Goal: Information Seeking & Learning: Learn about a topic

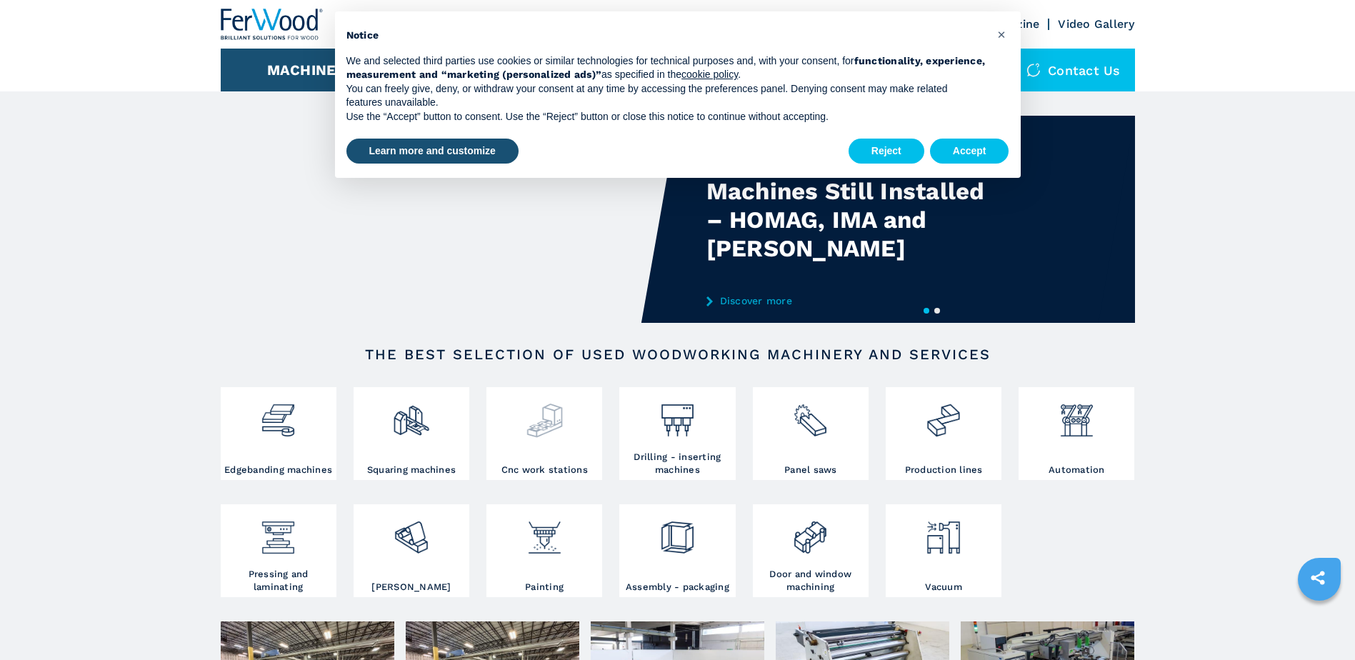
click at [554, 422] on img at bounding box center [545, 415] width 38 height 49
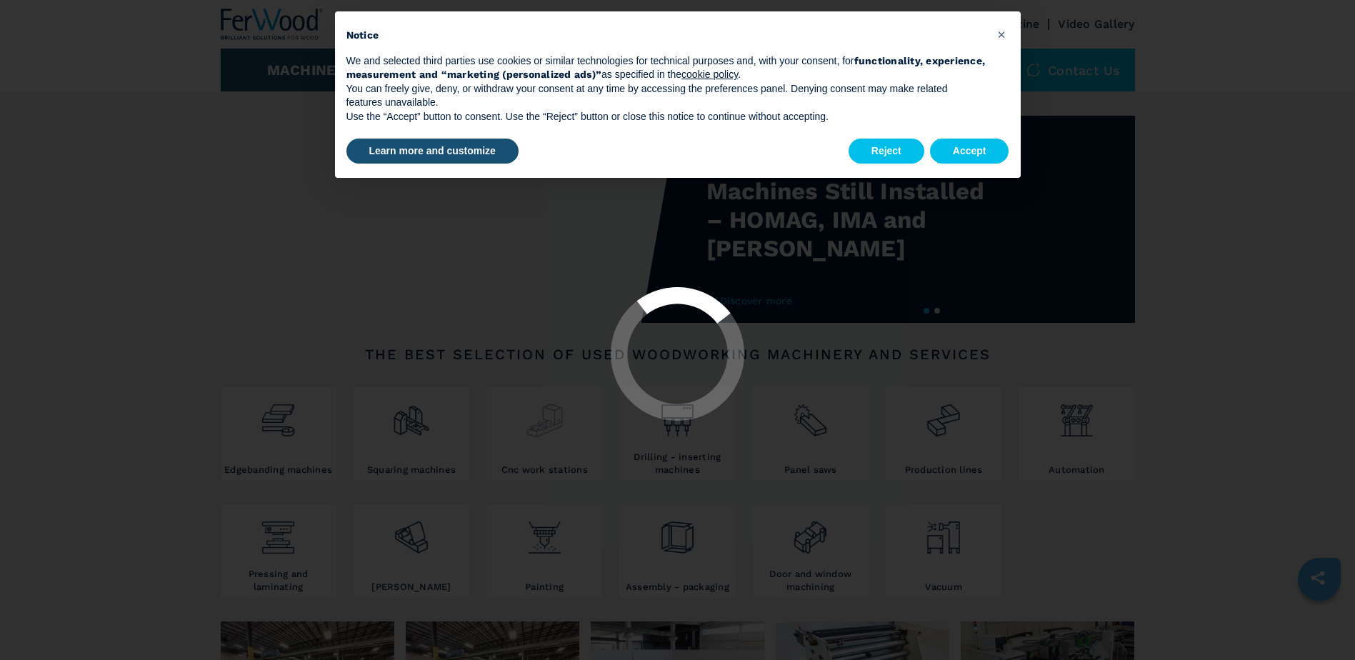
select select "**********"
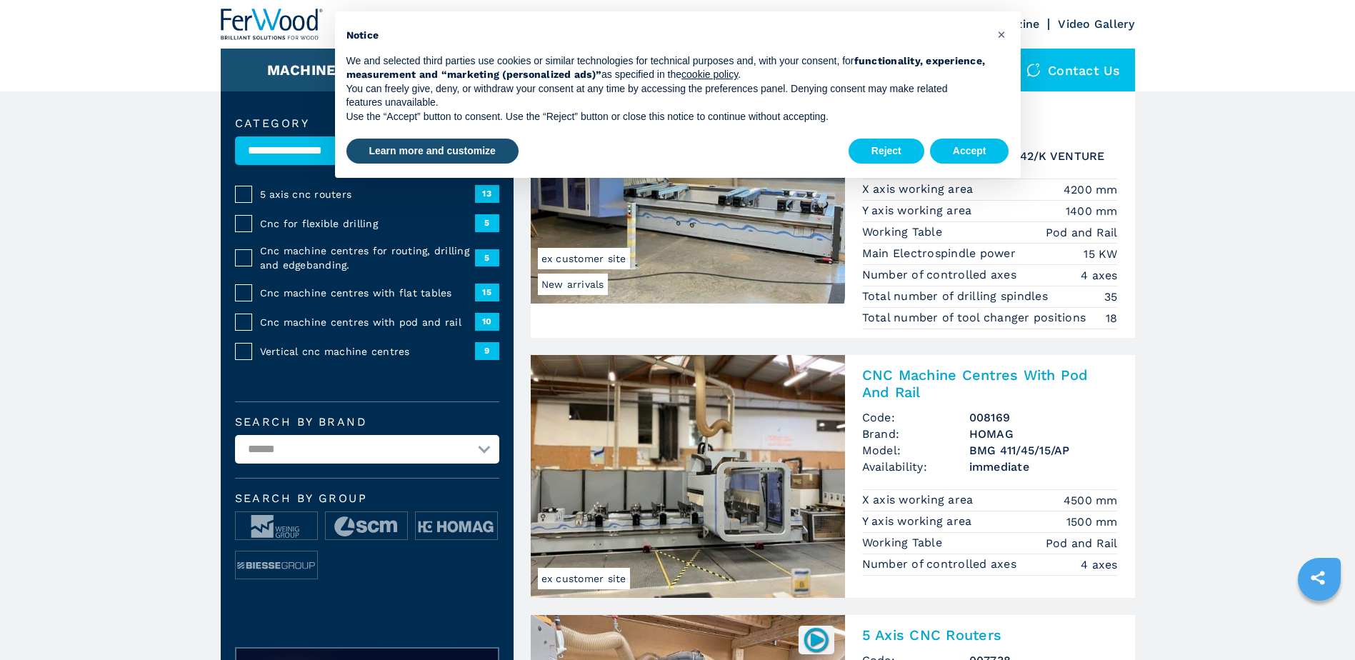
scroll to position [143, 0]
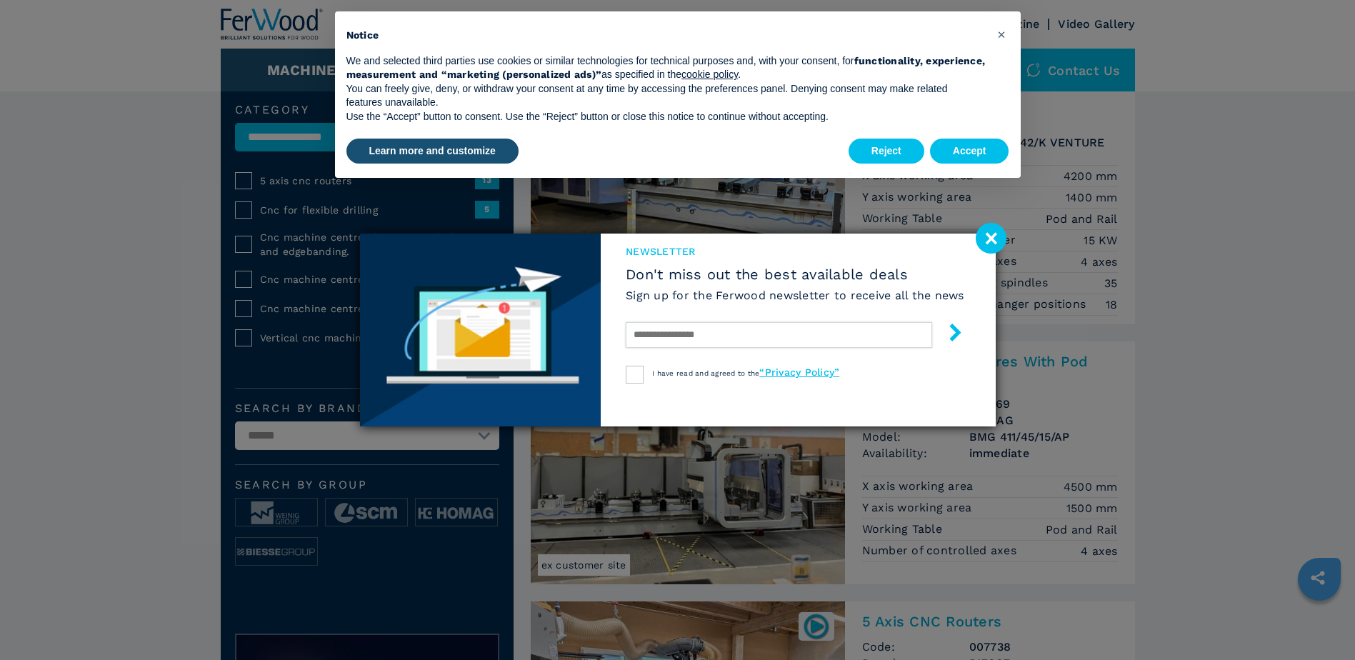
click at [720, 334] on input "text" at bounding box center [779, 335] width 306 height 26
type input "**********"
click at [635, 374] on div at bounding box center [635, 375] width 18 height 18
click at [950, 328] on icon "submit-button" at bounding box center [955, 333] width 18 height 18
click at [961, 146] on button "Accept" at bounding box center [969, 152] width 79 height 26
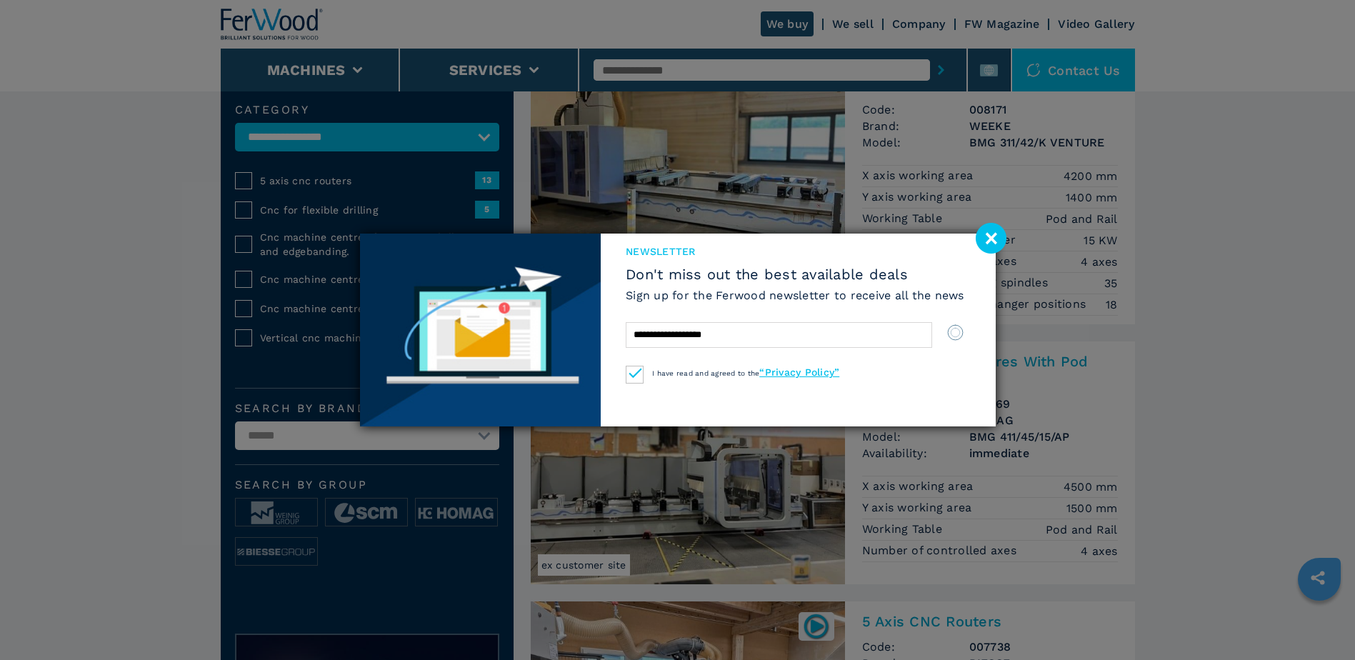
click at [1269, 449] on div "**********" at bounding box center [677, 330] width 1355 height 660
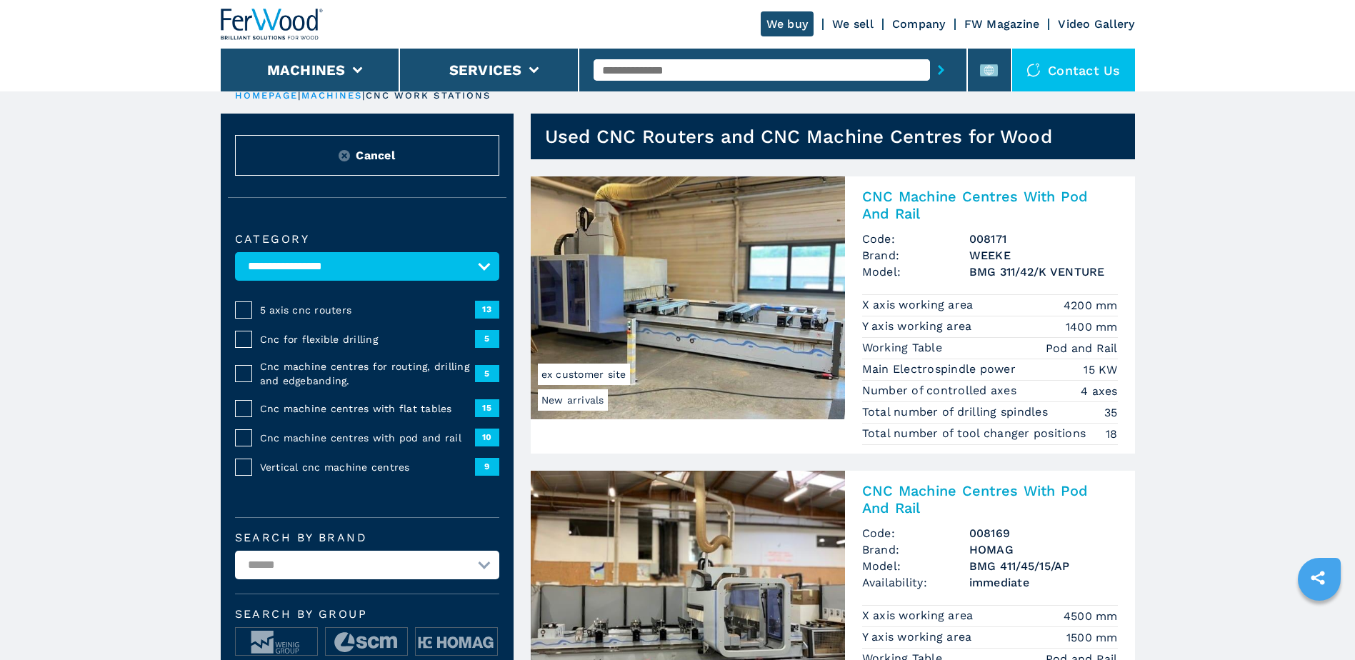
scroll to position [0, 0]
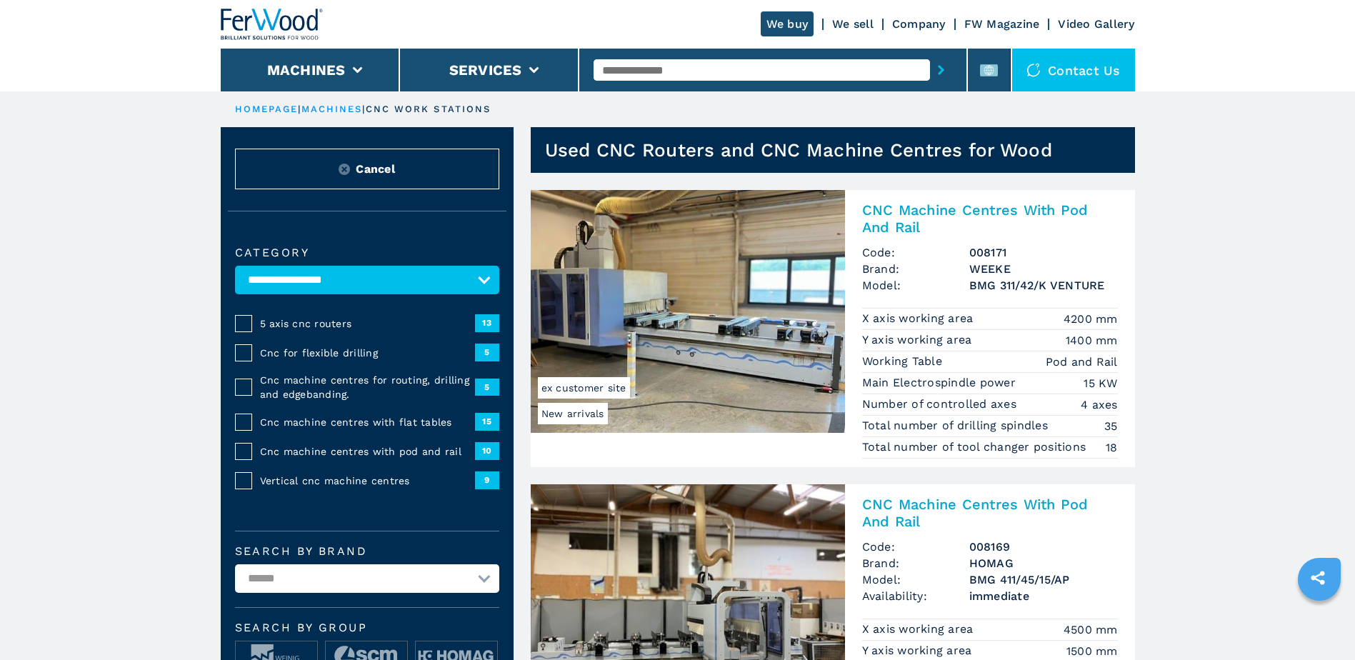
click at [914, 207] on h2 "CNC Machine Centres With Pod And Rail" at bounding box center [990, 218] width 256 height 34
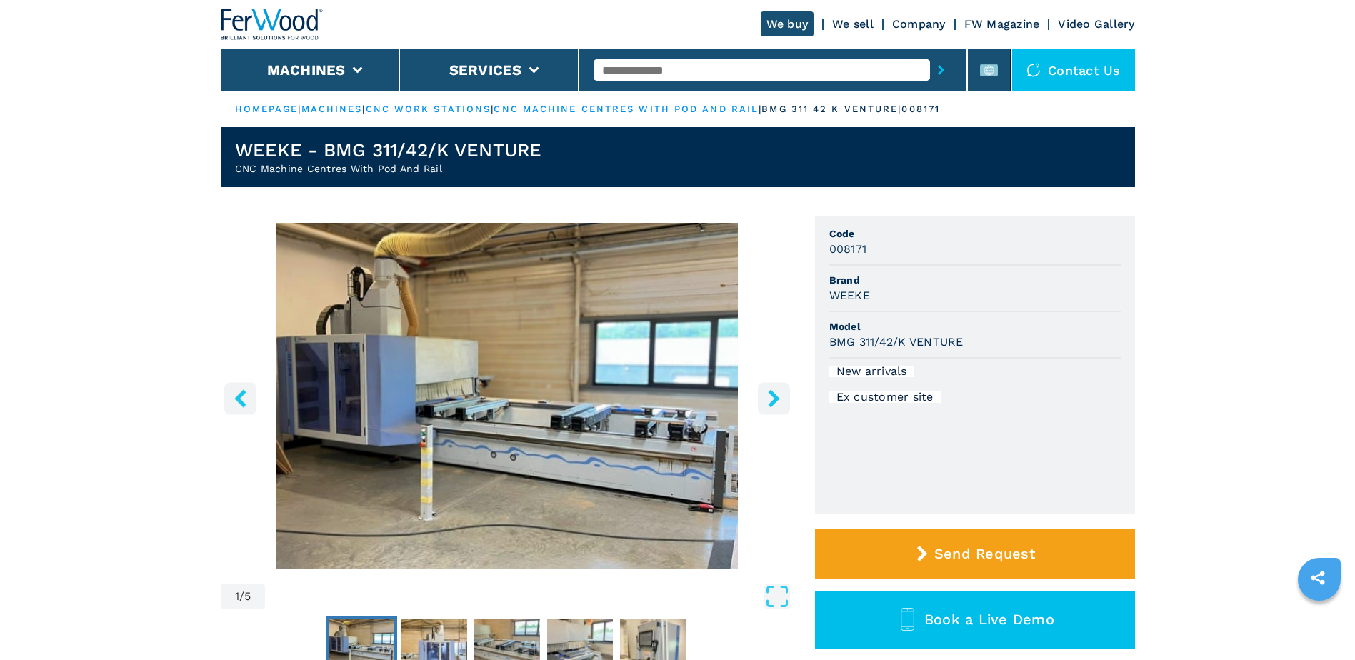
click at [677, 416] on img "Go to Slide 1" at bounding box center [507, 396] width 573 height 346
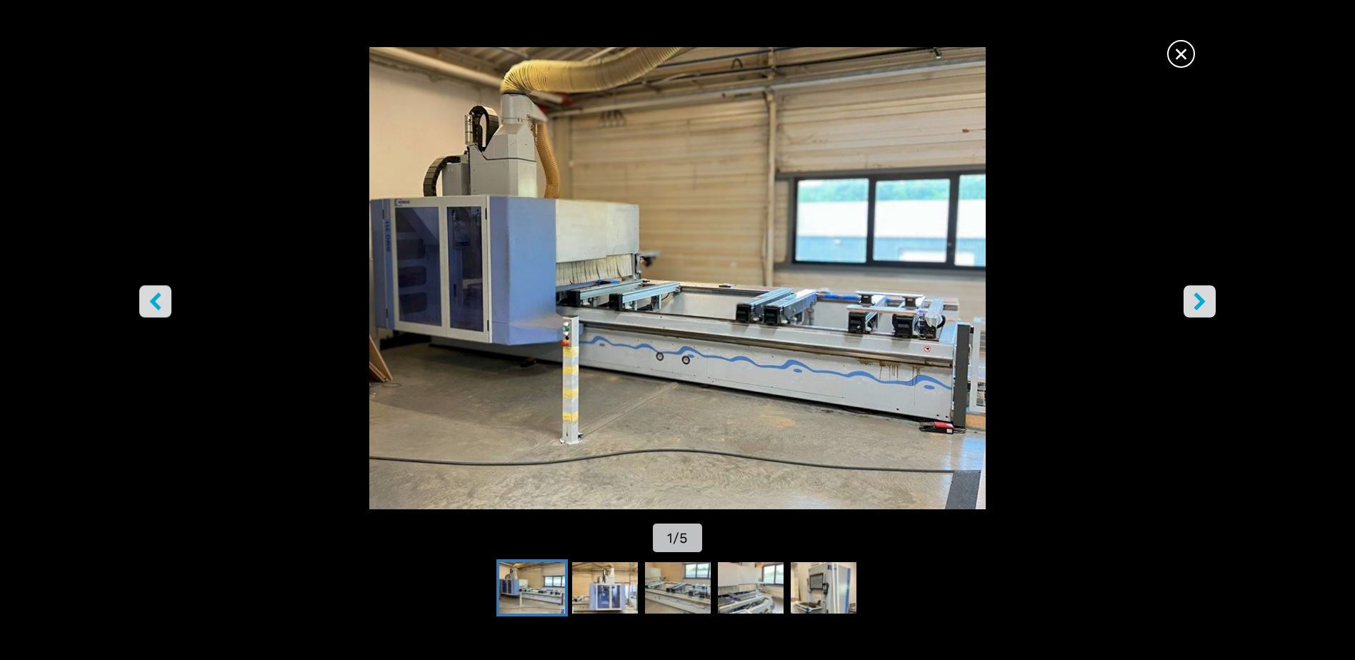
click at [1199, 299] on icon "right-button" at bounding box center [1199, 302] width 11 height 18
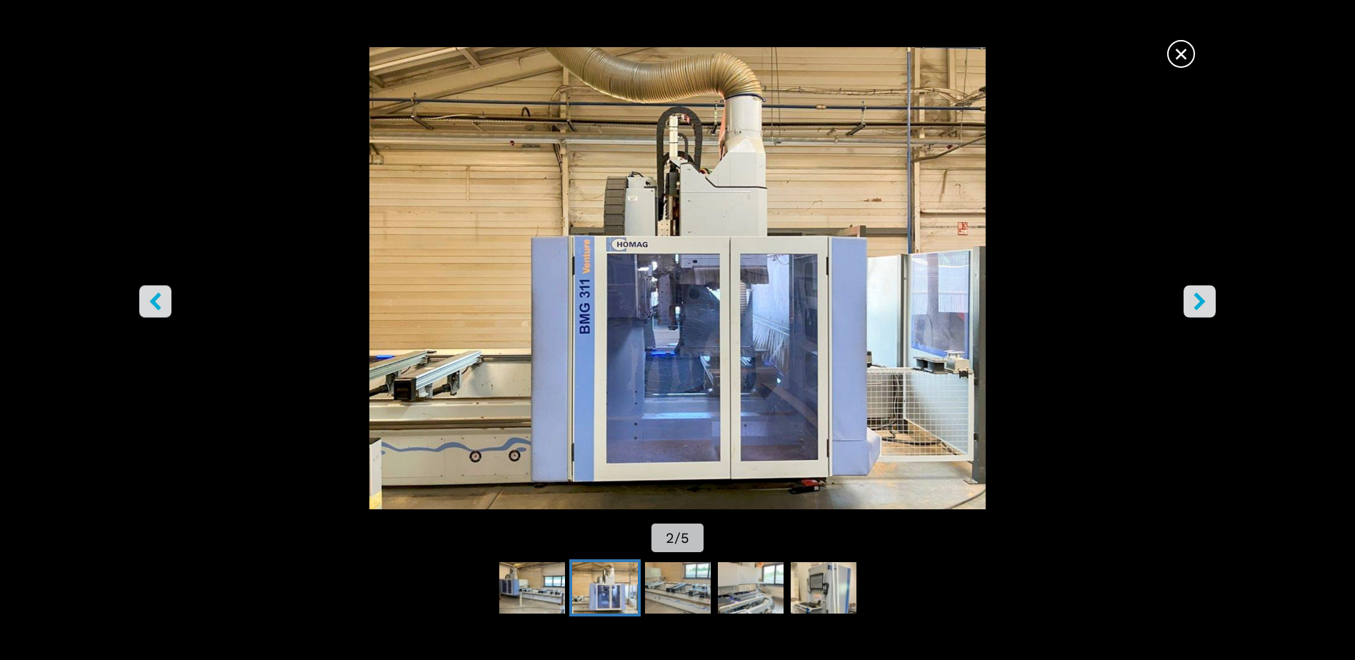
click at [1199, 299] on icon "right-button" at bounding box center [1199, 302] width 11 height 18
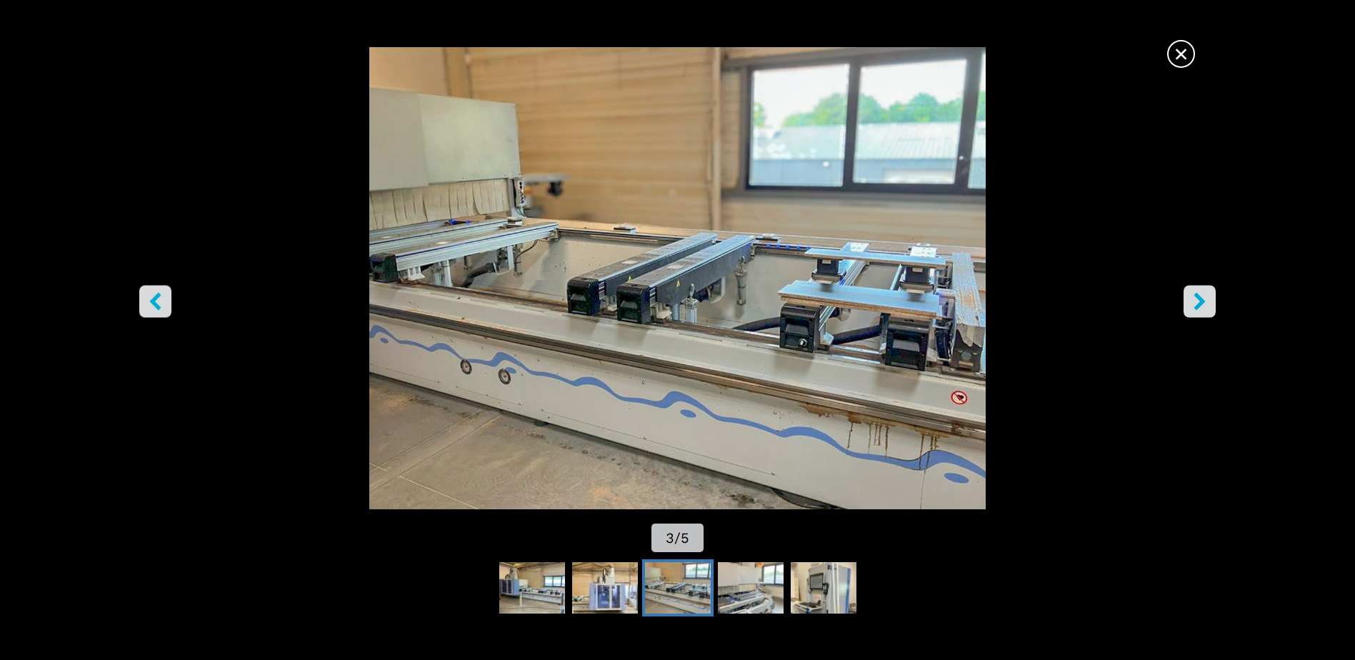
click at [1199, 299] on icon "right-button" at bounding box center [1199, 302] width 11 height 18
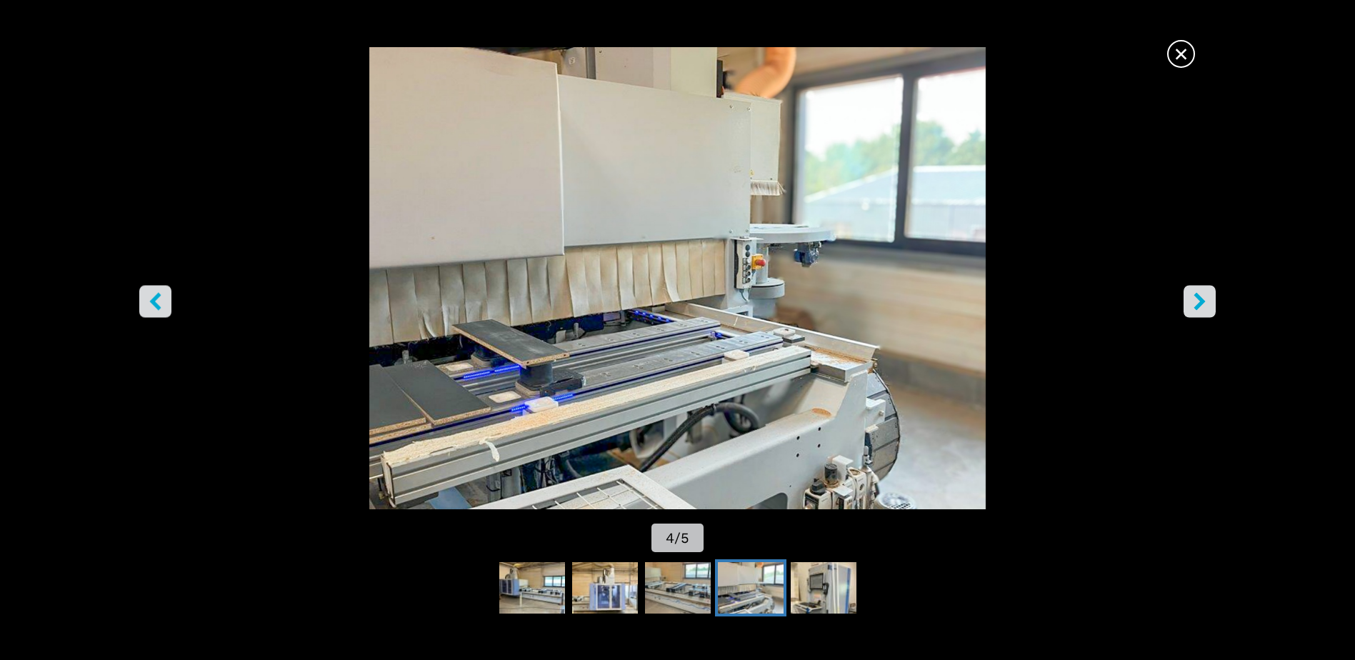
click at [1198, 299] on icon "right-button" at bounding box center [1199, 302] width 11 height 18
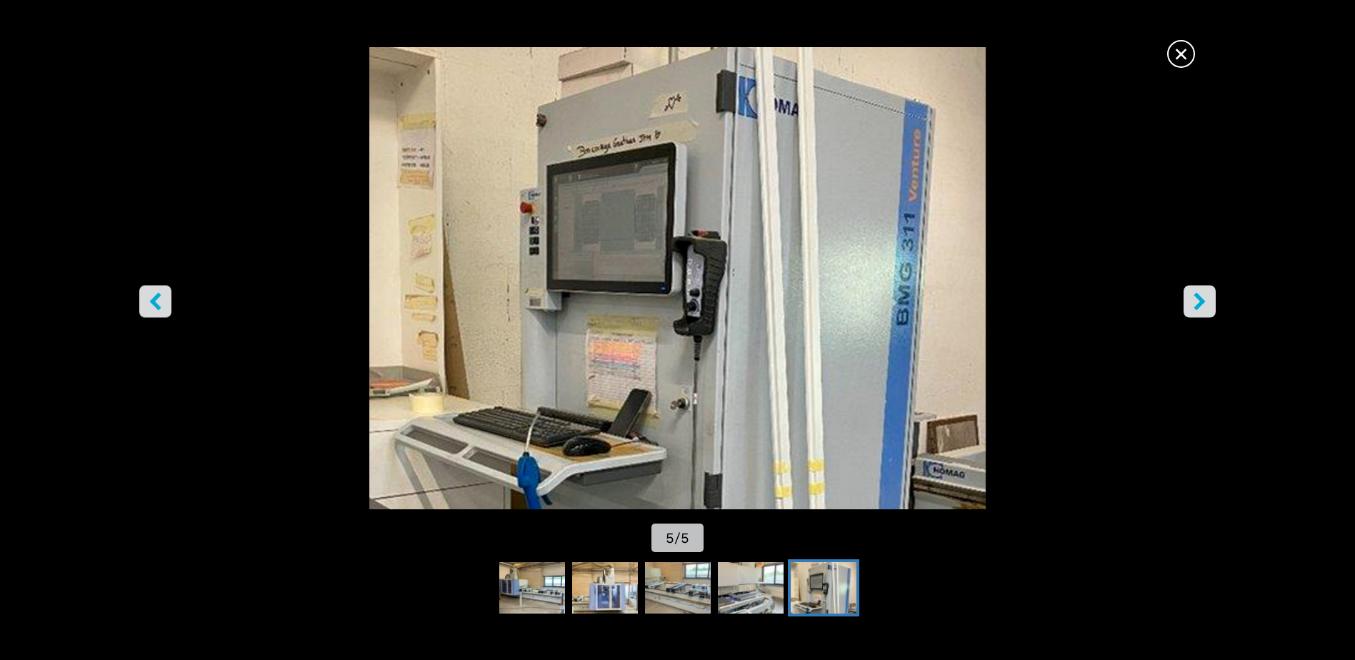
click at [1198, 299] on icon "right-button" at bounding box center [1199, 302] width 11 height 18
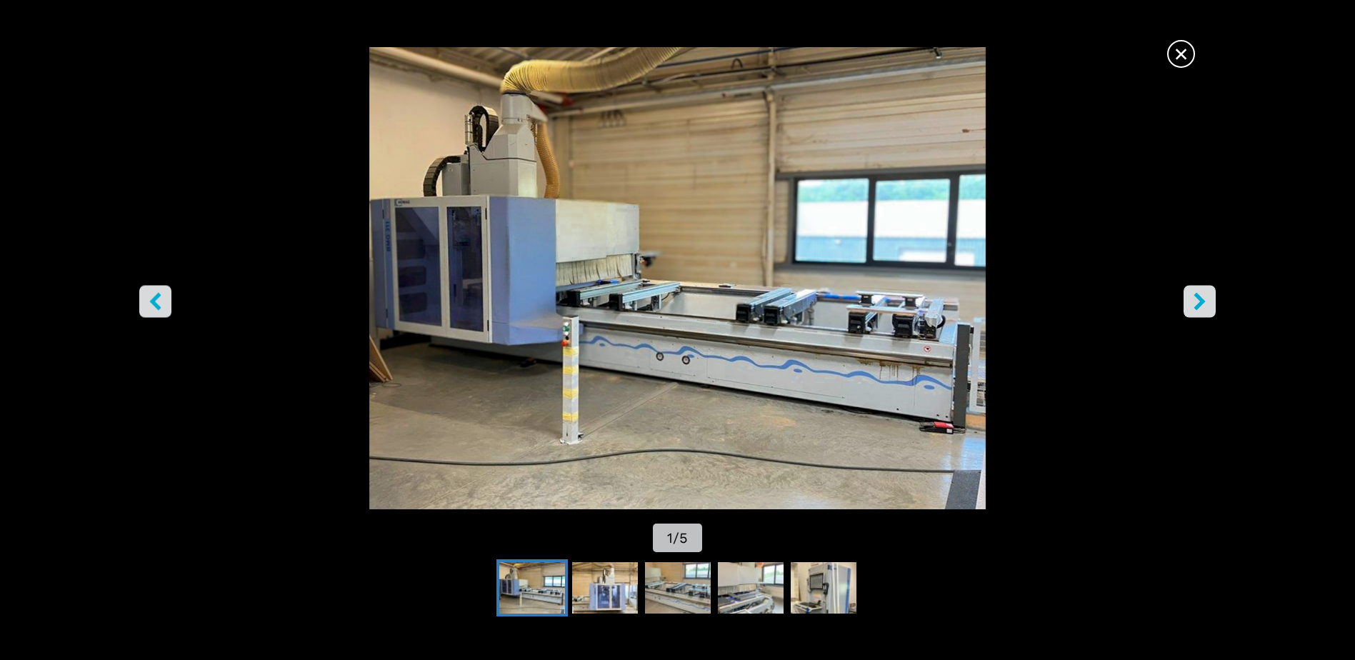
click at [1189, 51] on span "×" at bounding box center [1181, 51] width 25 height 25
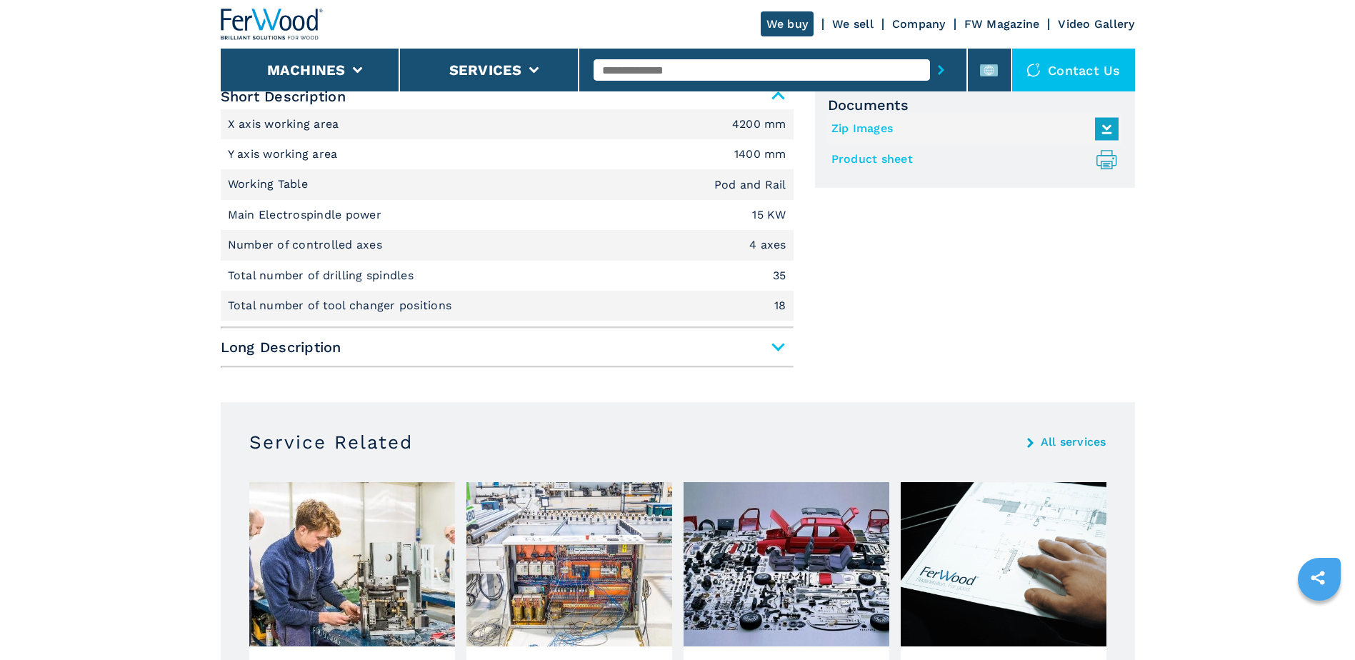
scroll to position [643, 0]
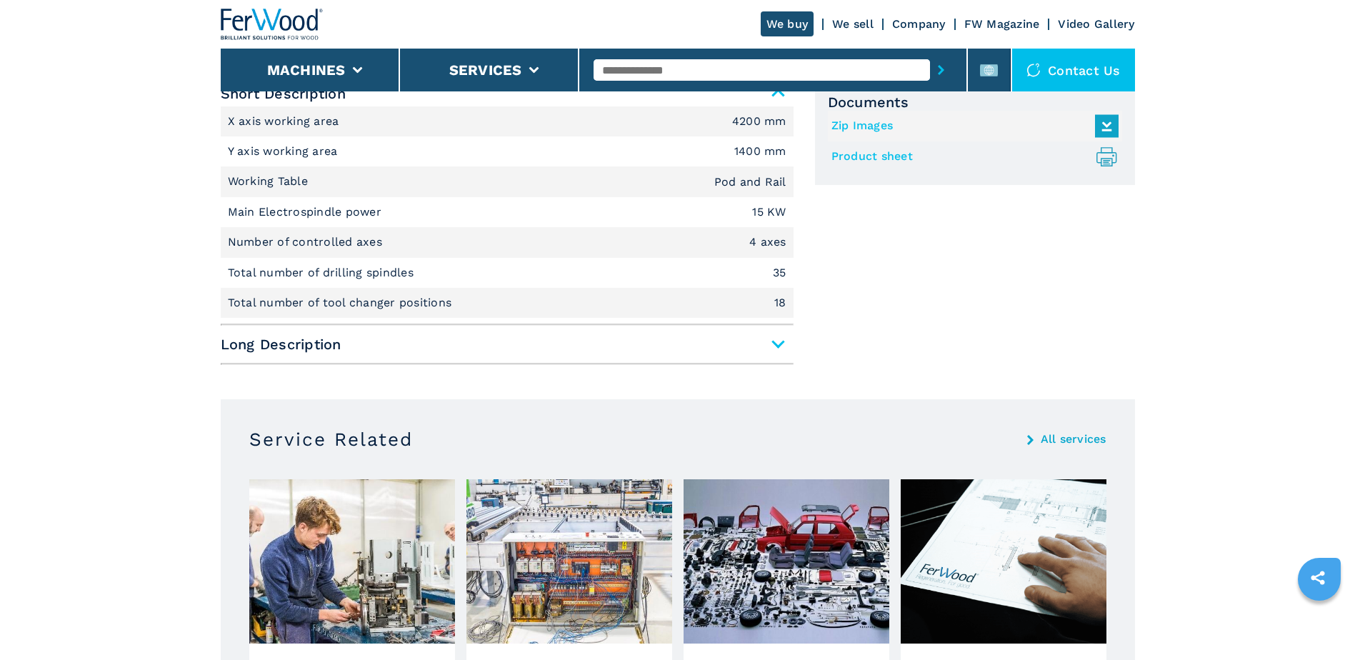
click at [775, 345] on span "Long Description" at bounding box center [507, 344] width 573 height 26
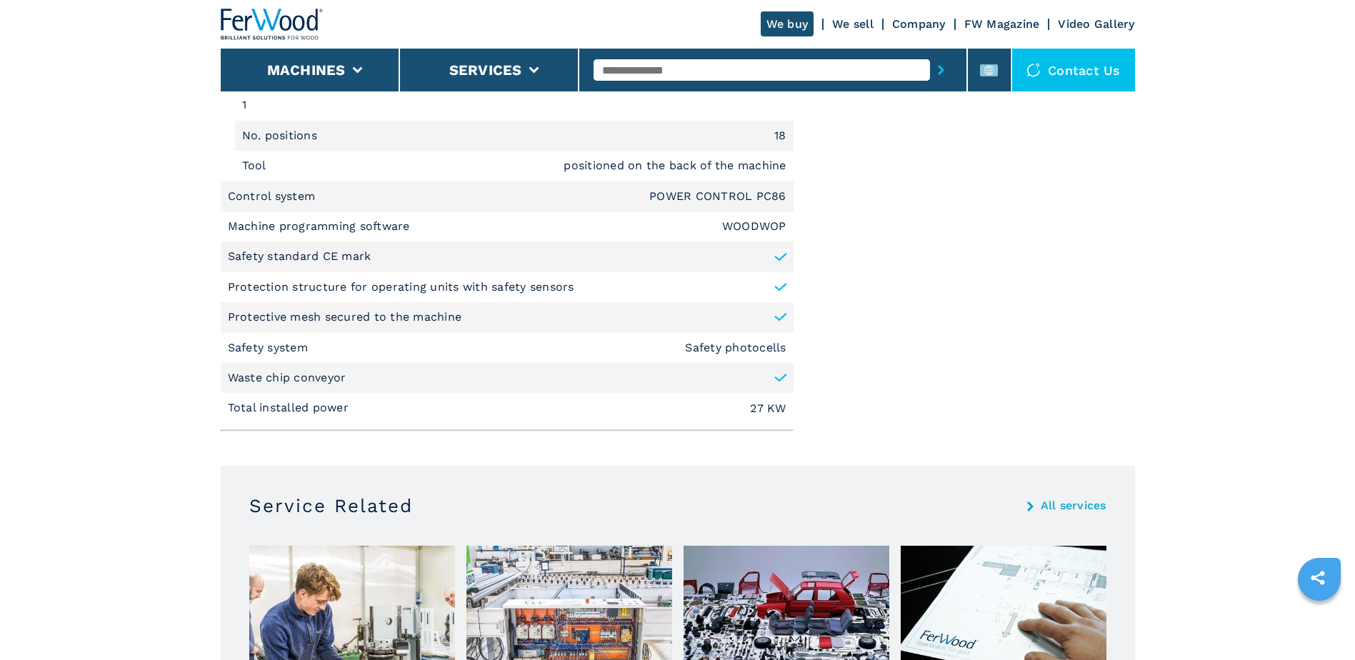
scroll to position [2214, 0]
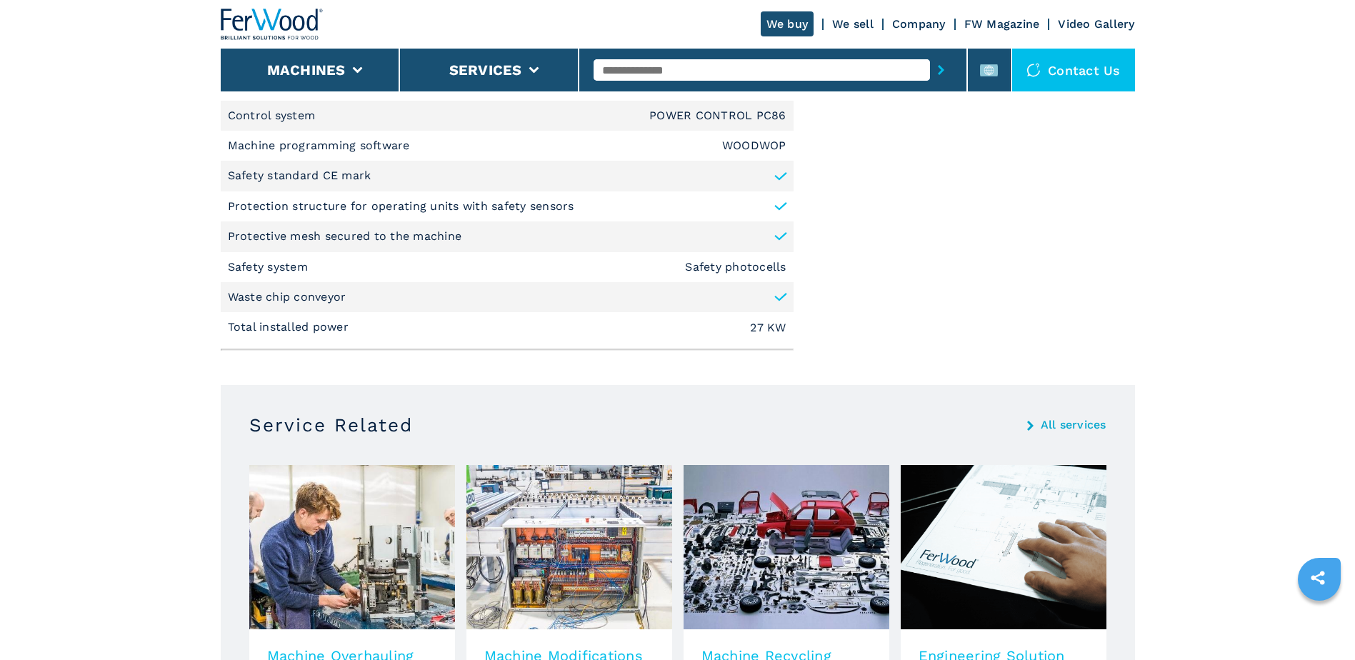
select select "**********"
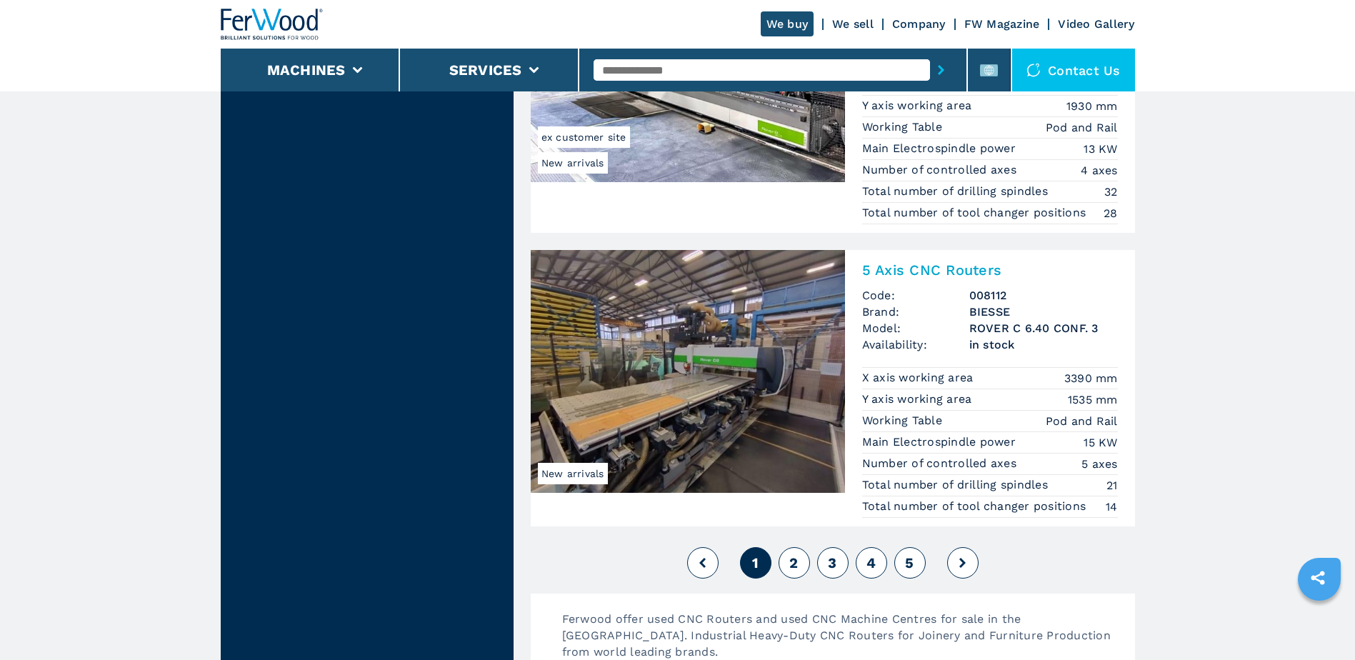
scroll to position [3357, 0]
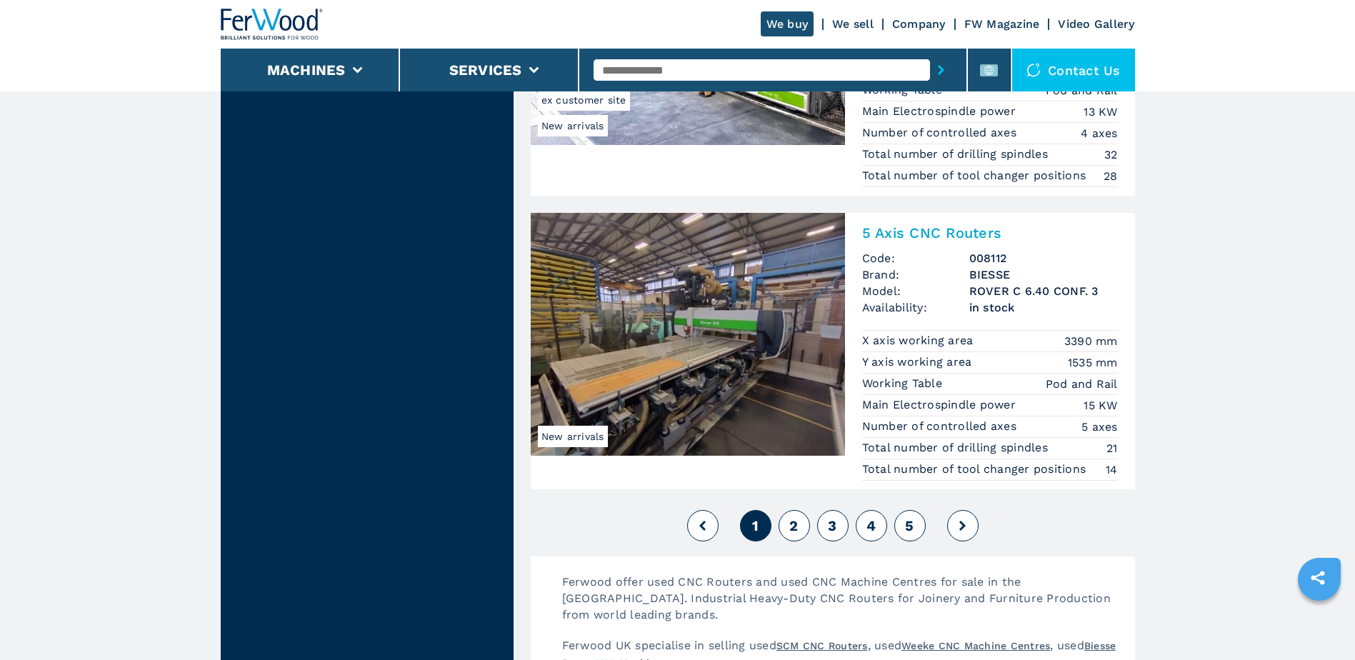
click at [959, 526] on button at bounding box center [962, 525] width 31 height 31
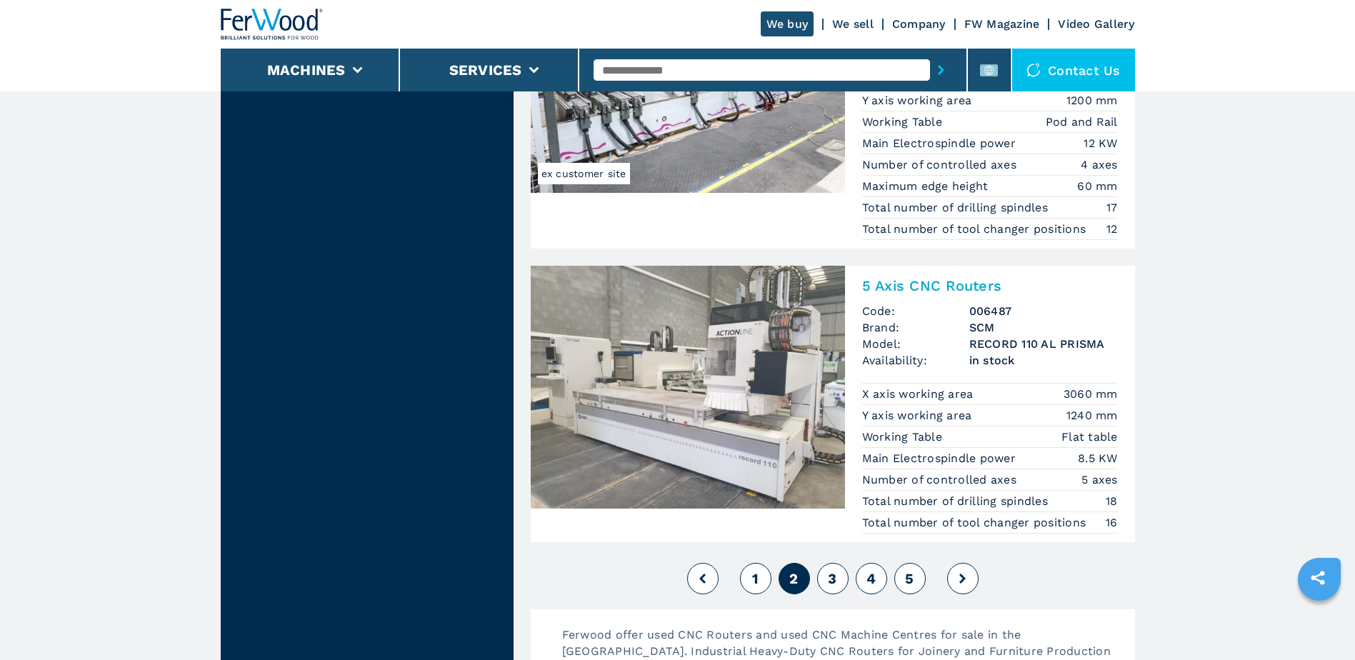
scroll to position [3572, 0]
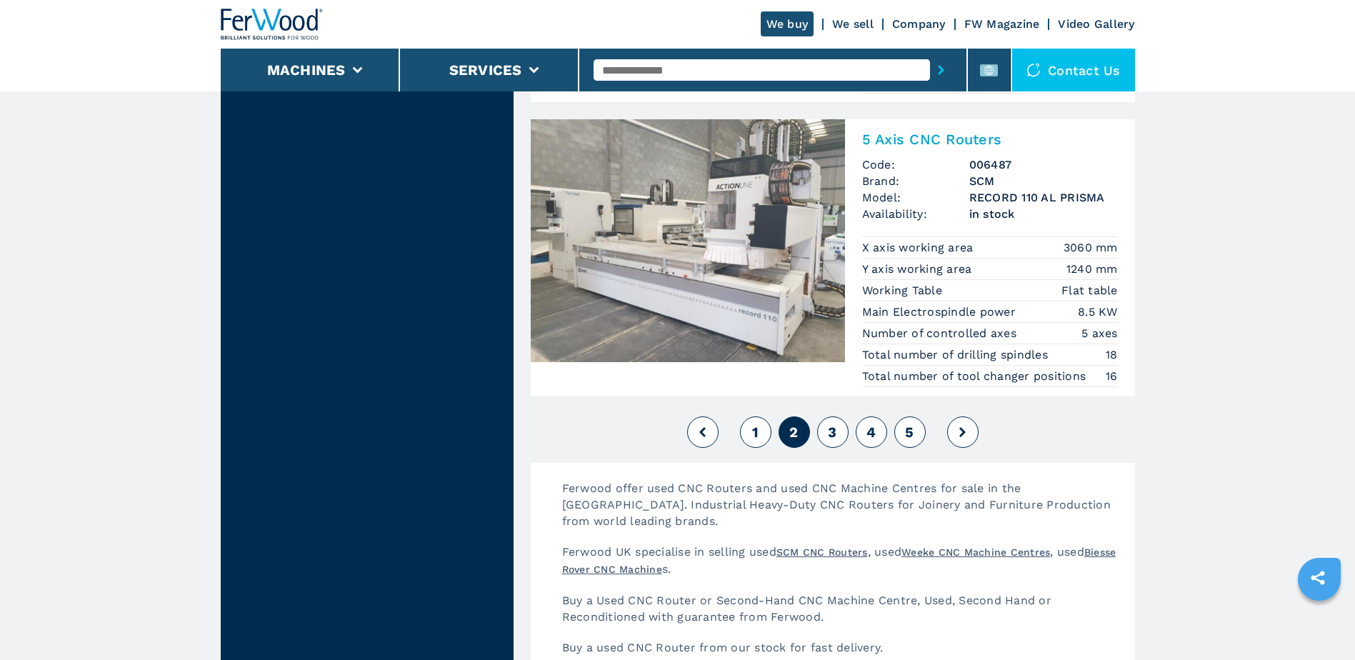
click at [830, 430] on span "3" at bounding box center [832, 432] width 9 height 17
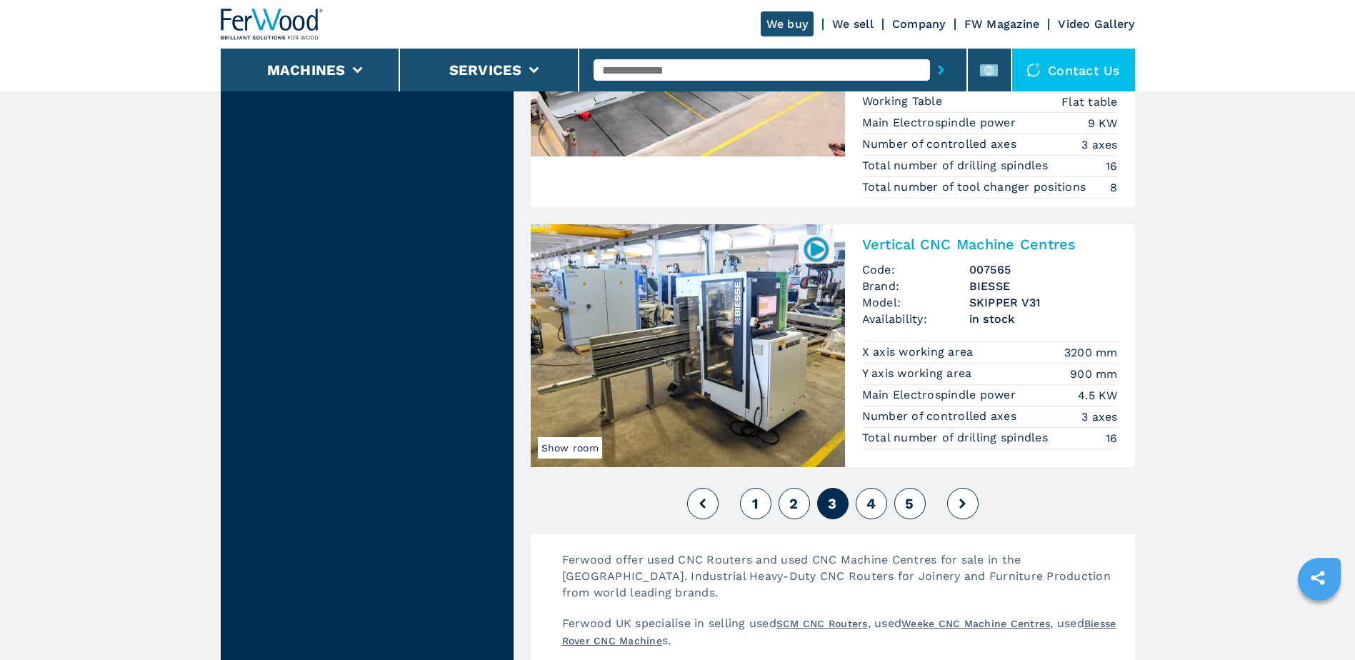
scroll to position [3500, 0]
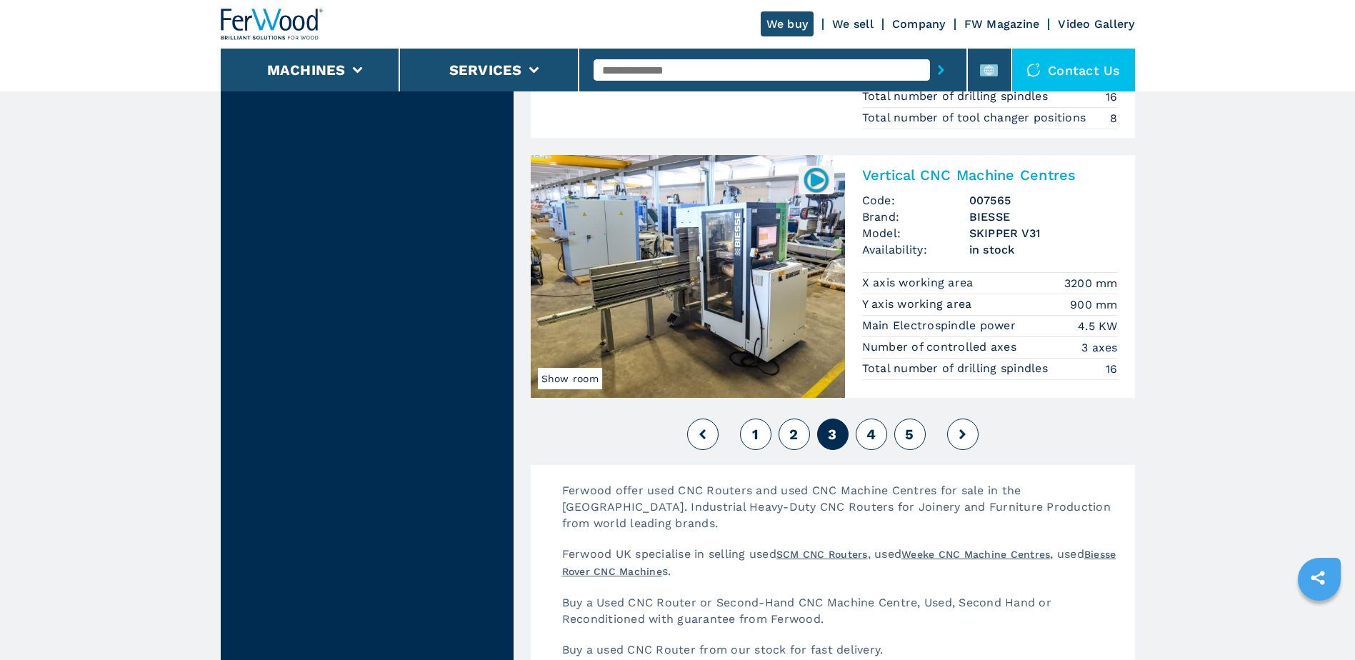
click at [871, 433] on span "4" at bounding box center [870, 434] width 9 height 17
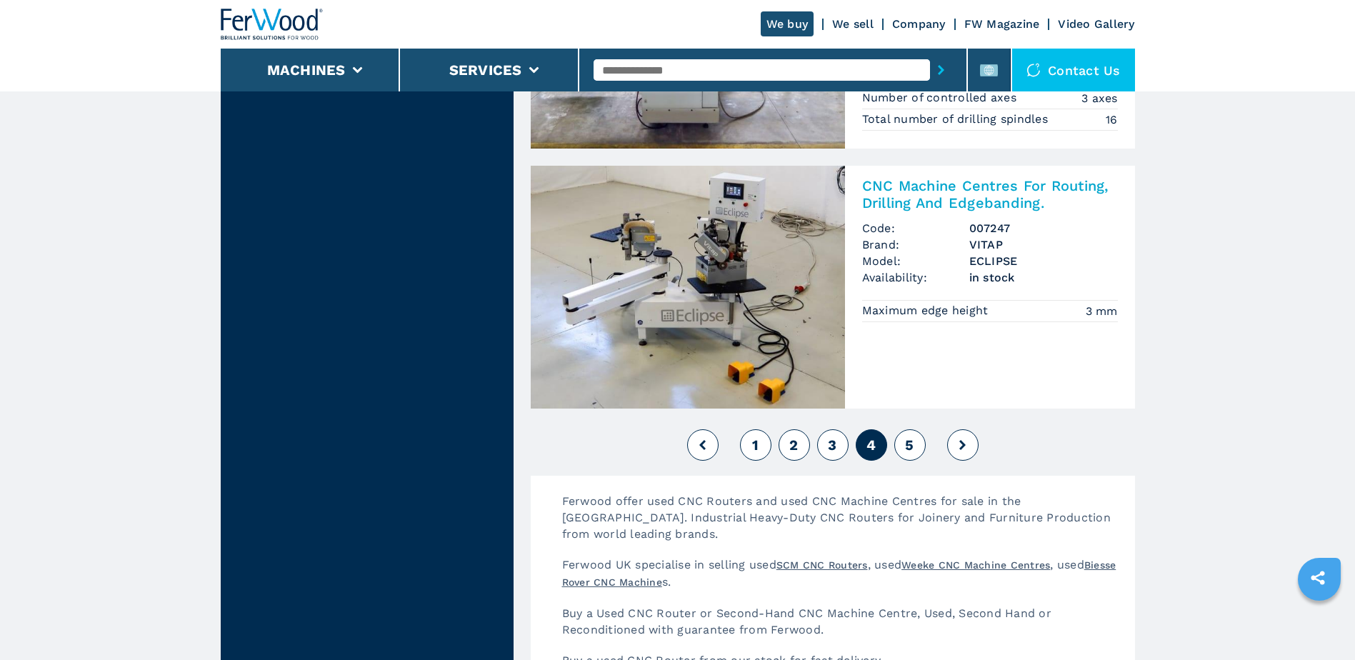
scroll to position [3429, 0]
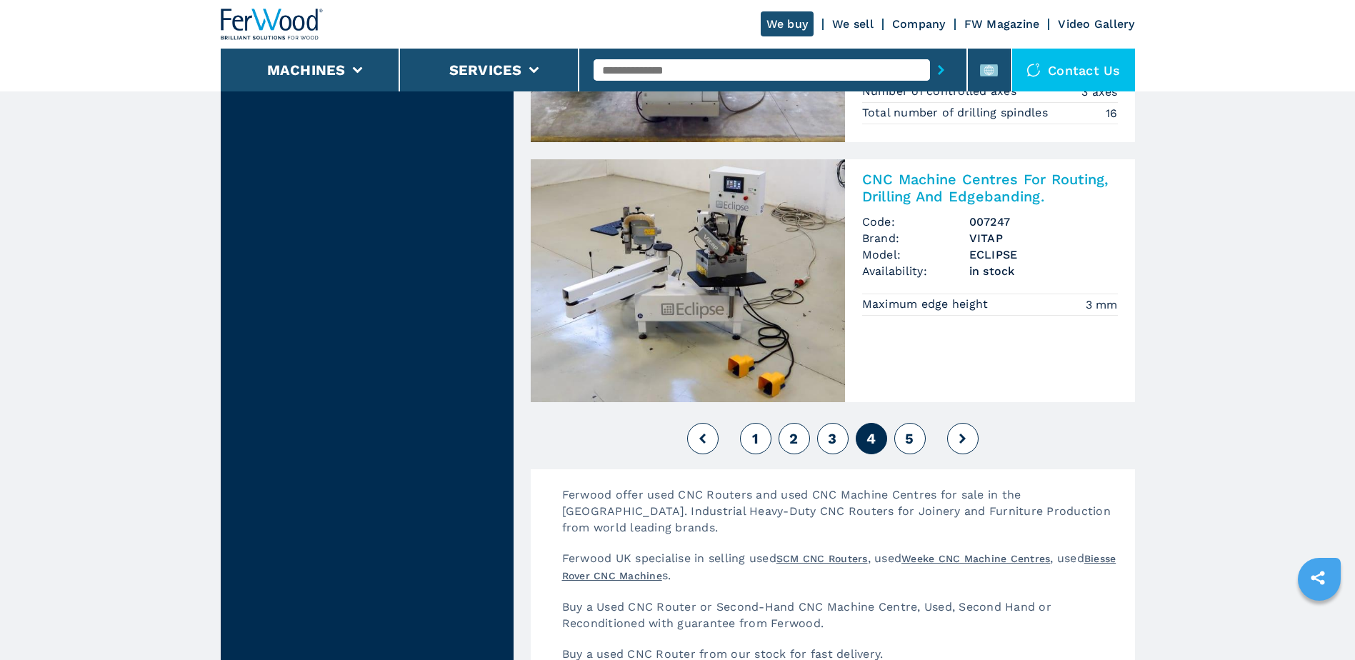
click at [911, 438] on span "5" at bounding box center [909, 438] width 9 height 17
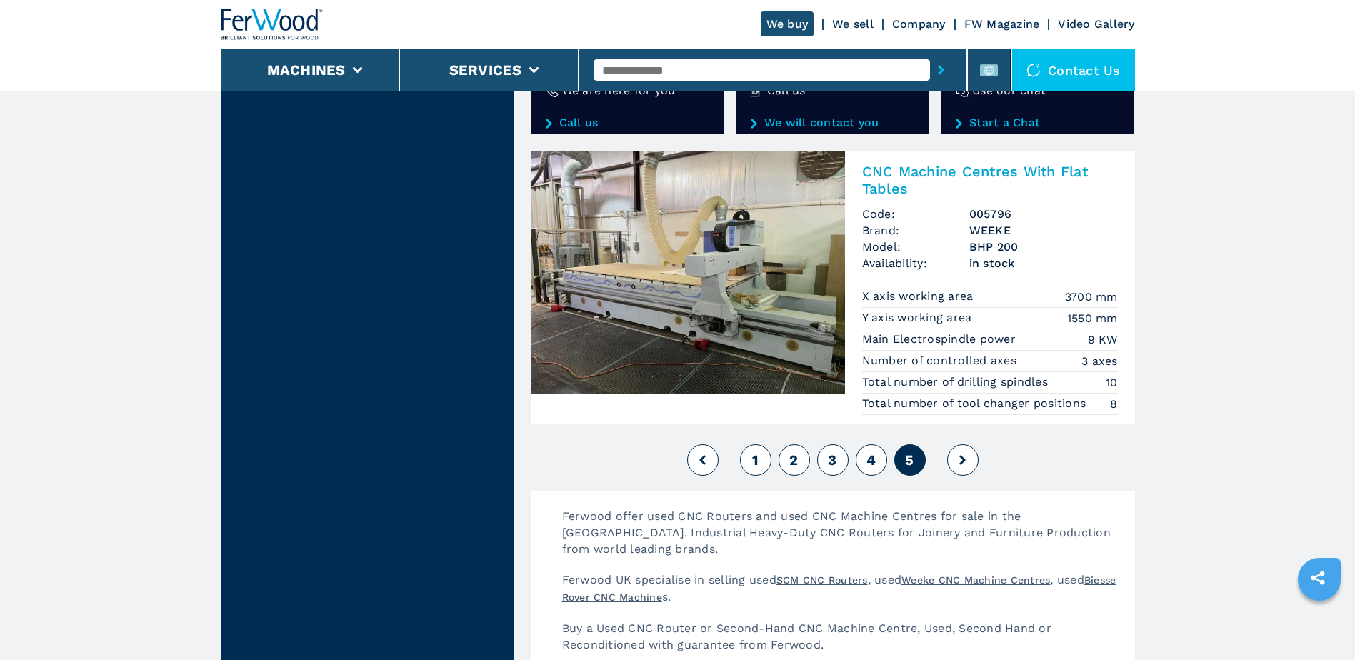
scroll to position [2500, 0]
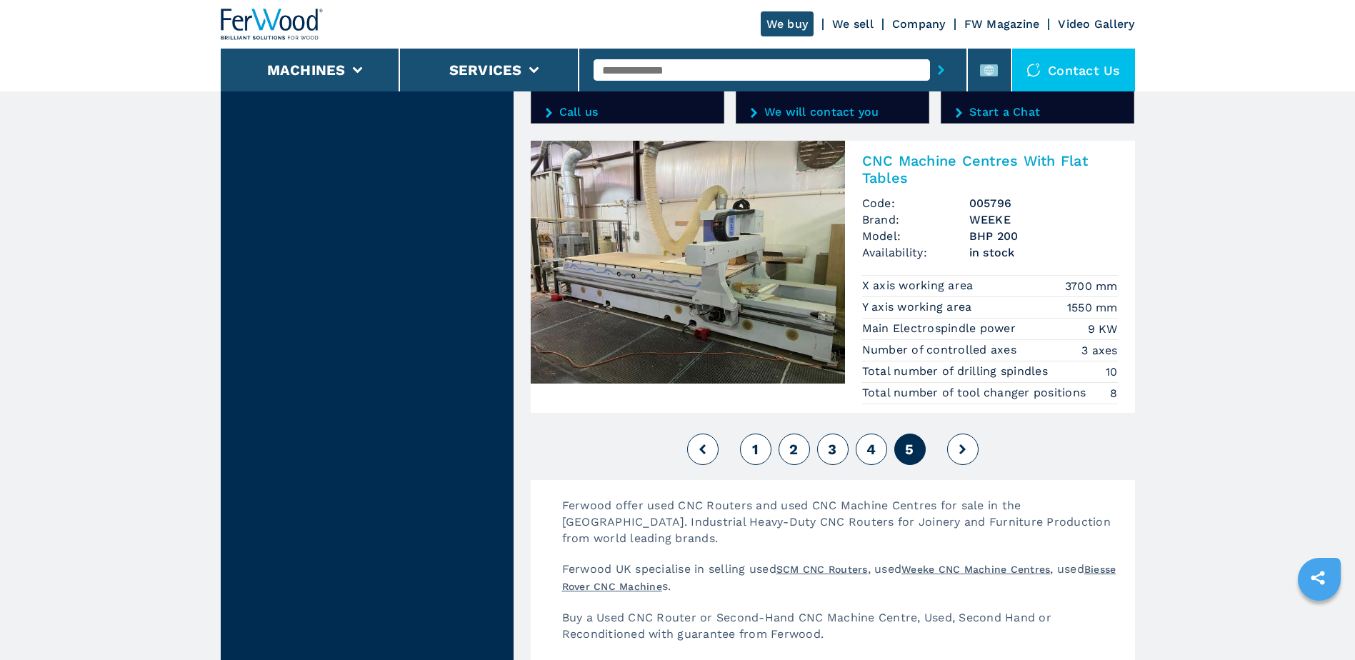
click at [965, 447] on icon at bounding box center [962, 449] width 6 height 10
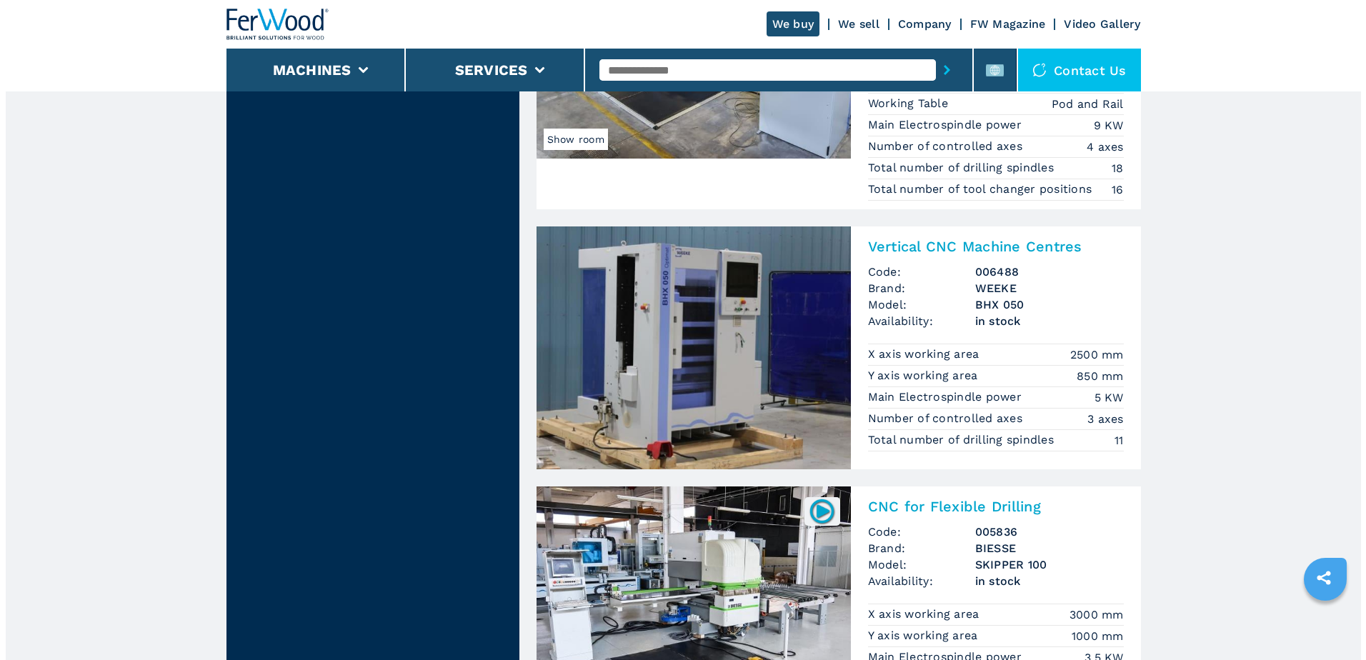
scroll to position [1357, 0]
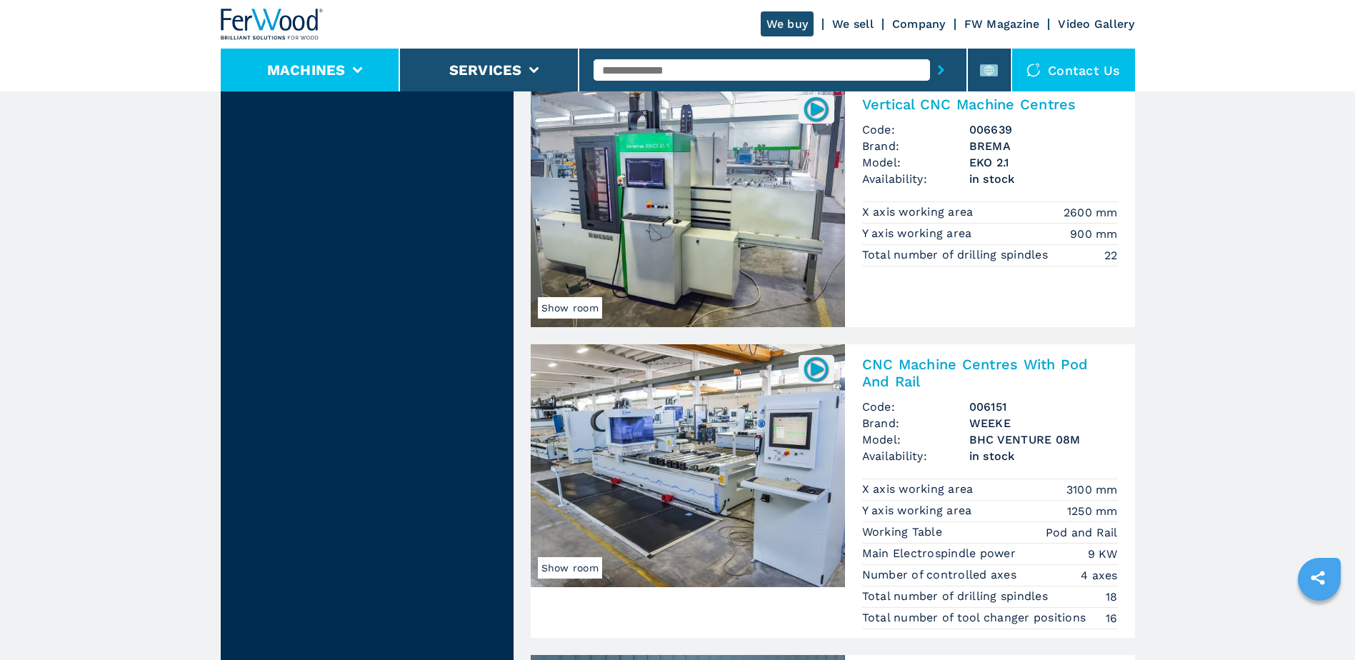
click at [321, 64] on button "Machines" at bounding box center [306, 69] width 79 height 17
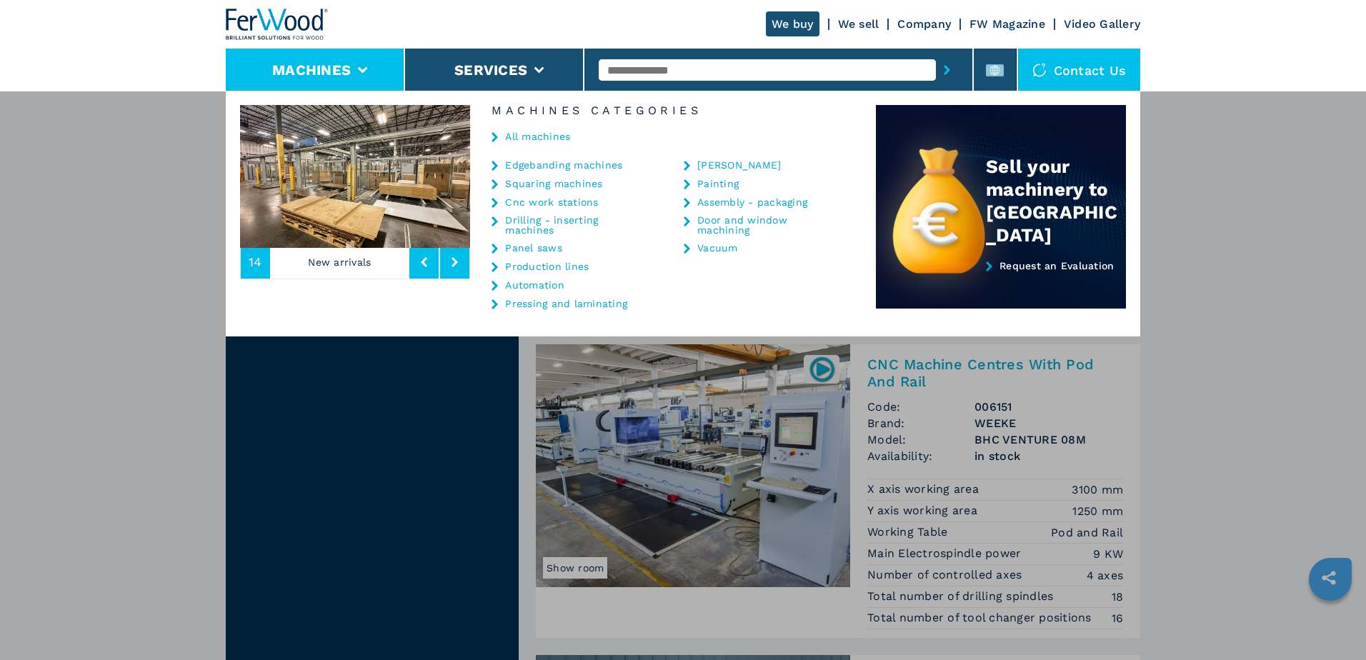
click at [543, 200] on link "Cnc work stations" at bounding box center [551, 202] width 93 height 10
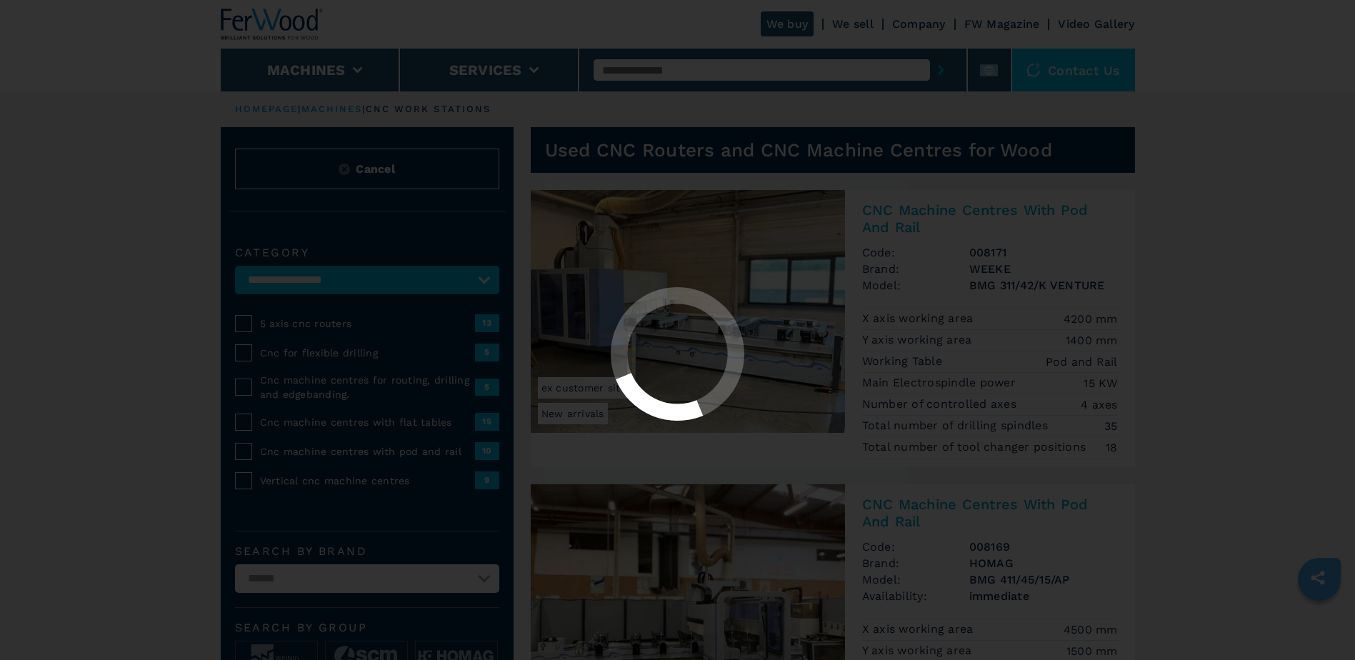
select select "**********"
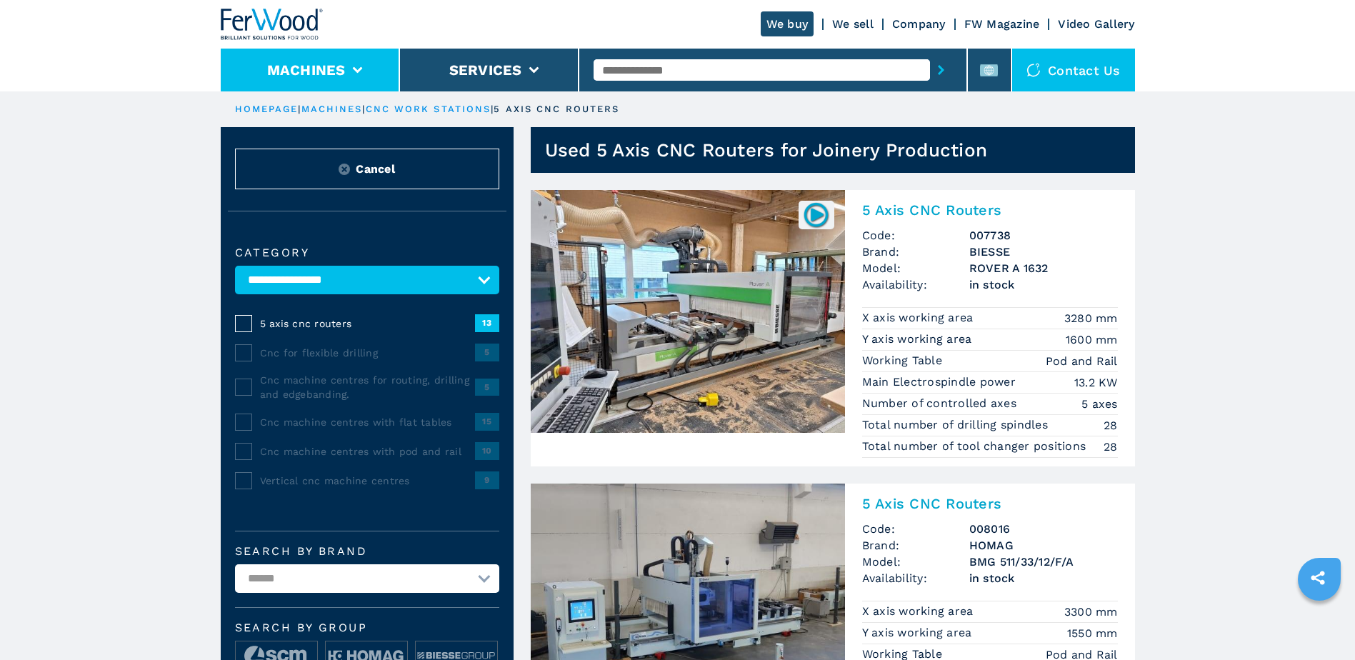
click at [327, 68] on button "Machines" at bounding box center [306, 69] width 79 height 17
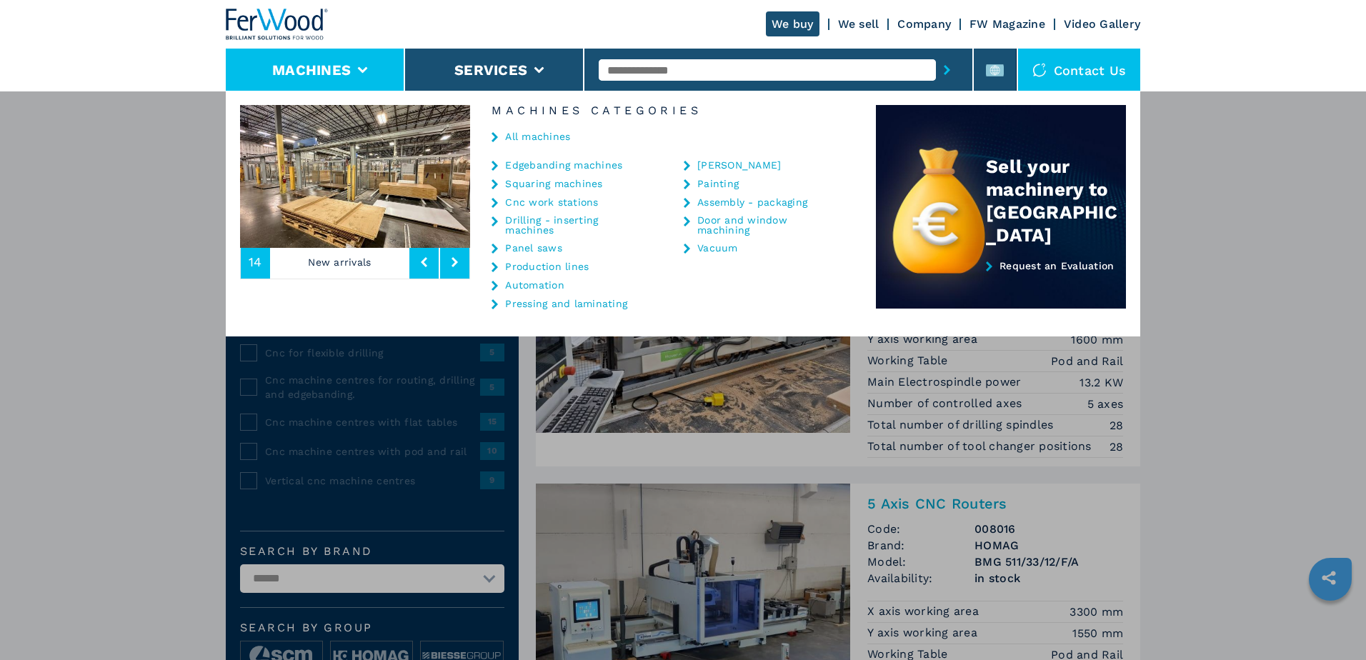
click at [534, 163] on link "Edgebanding machines" at bounding box center [563, 165] width 117 height 10
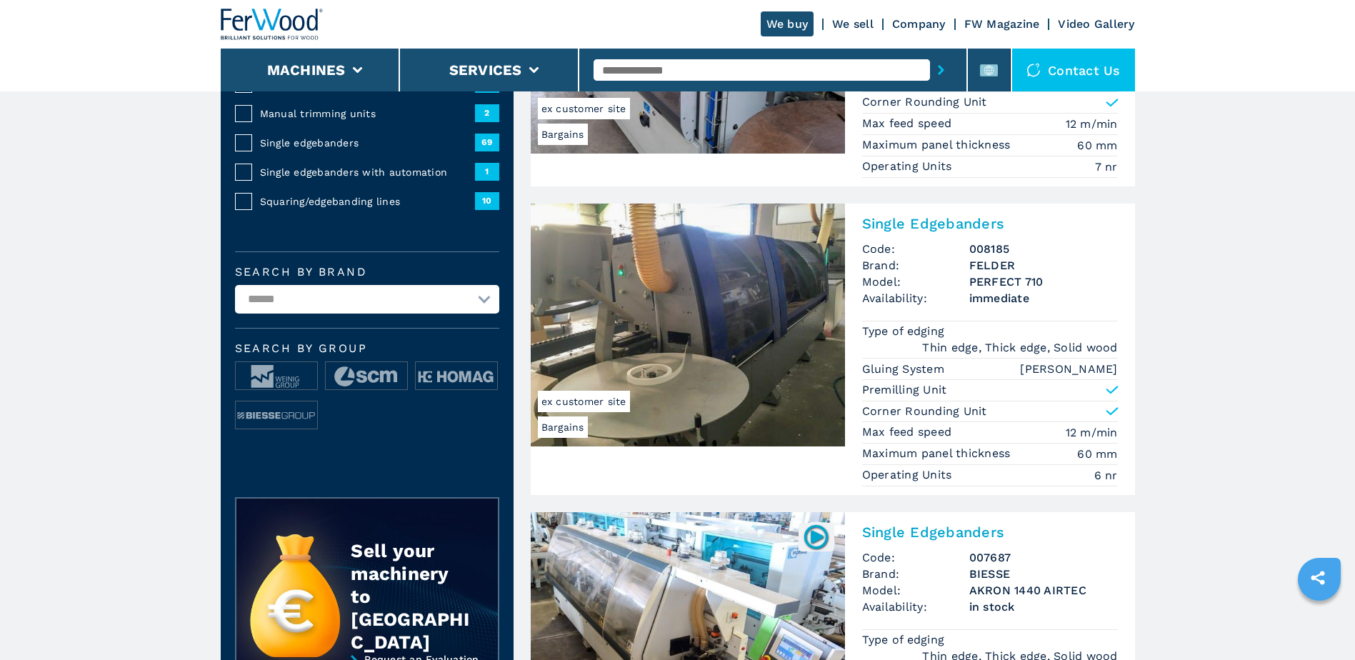
scroll to position [286, 0]
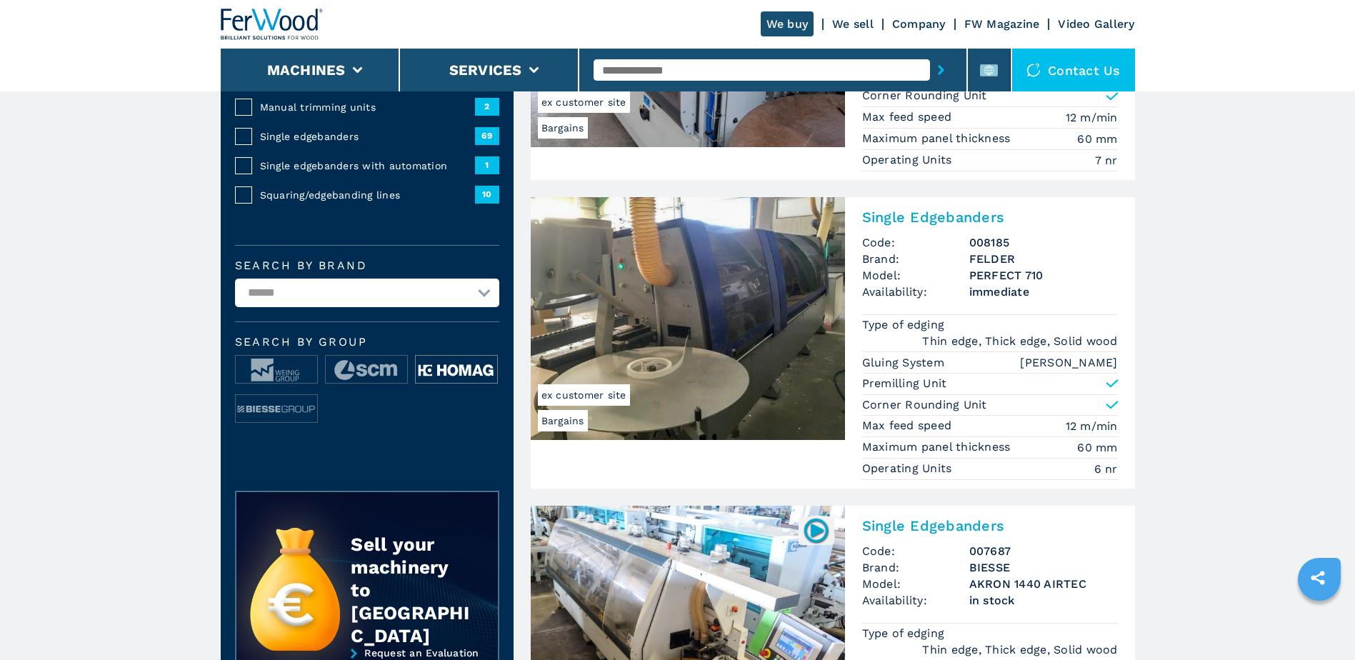
click at [441, 370] on img at bounding box center [456, 370] width 81 height 29
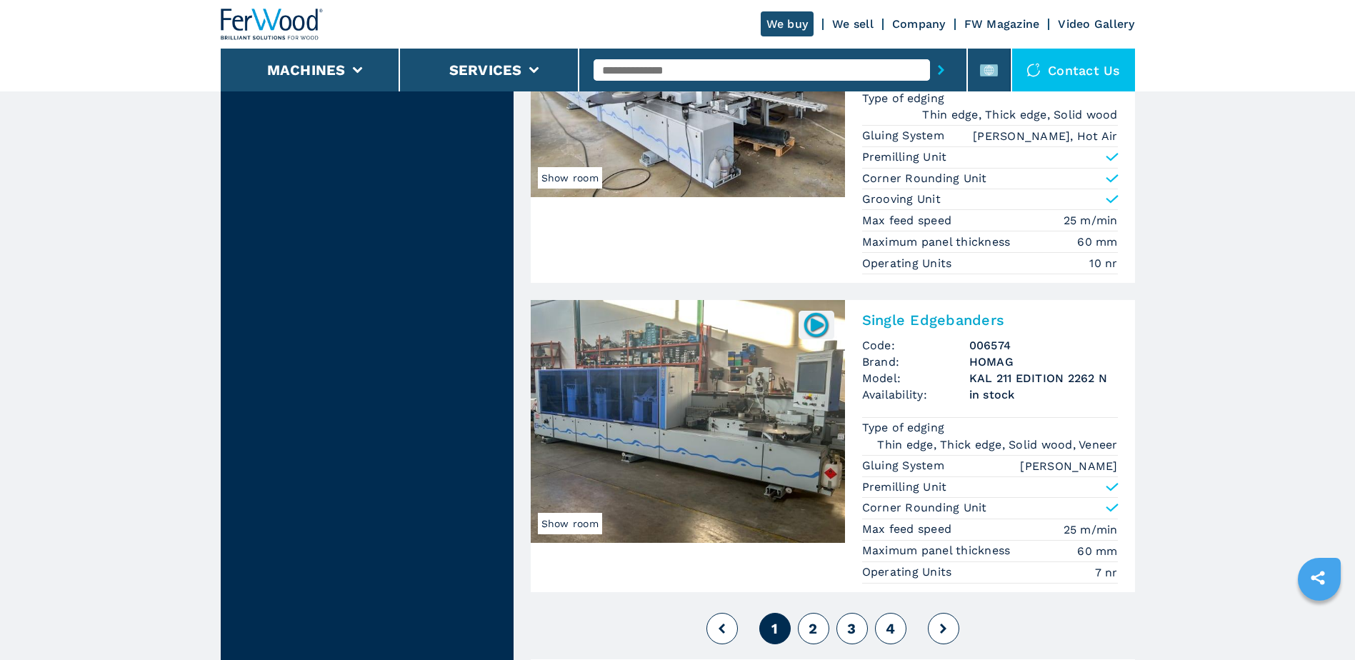
scroll to position [3429, 0]
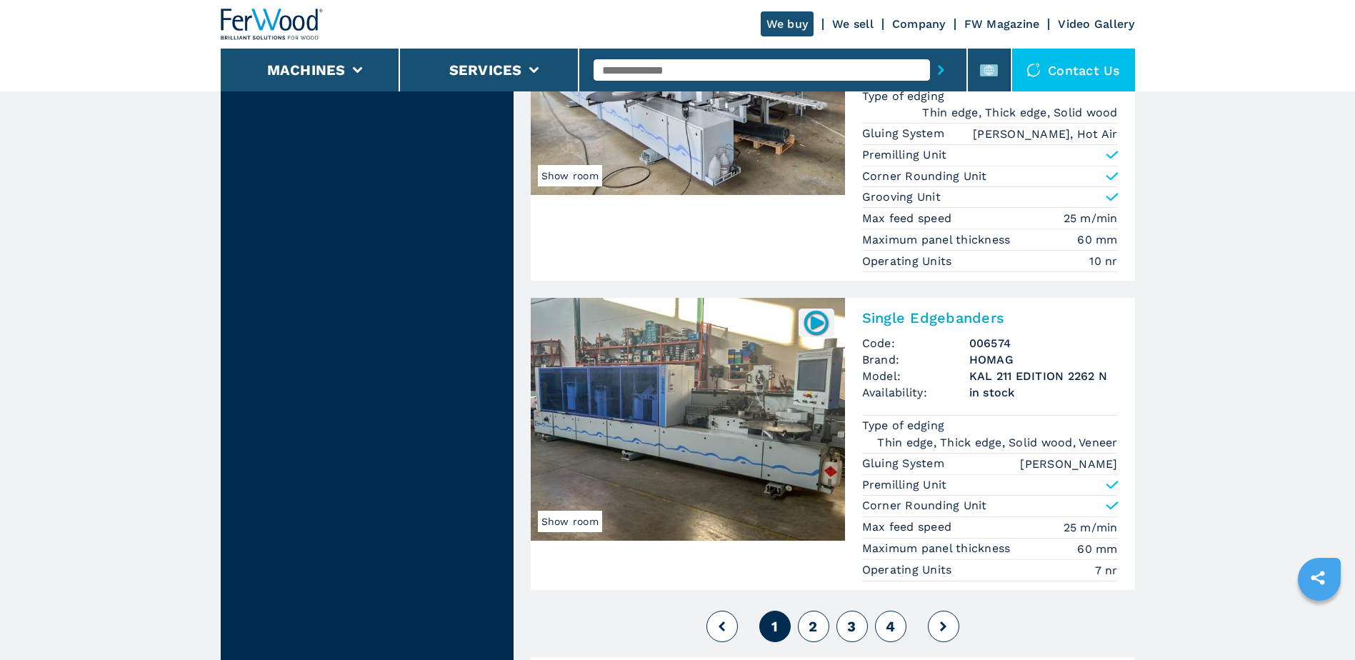
click at [943, 624] on icon at bounding box center [943, 626] width 6 height 10
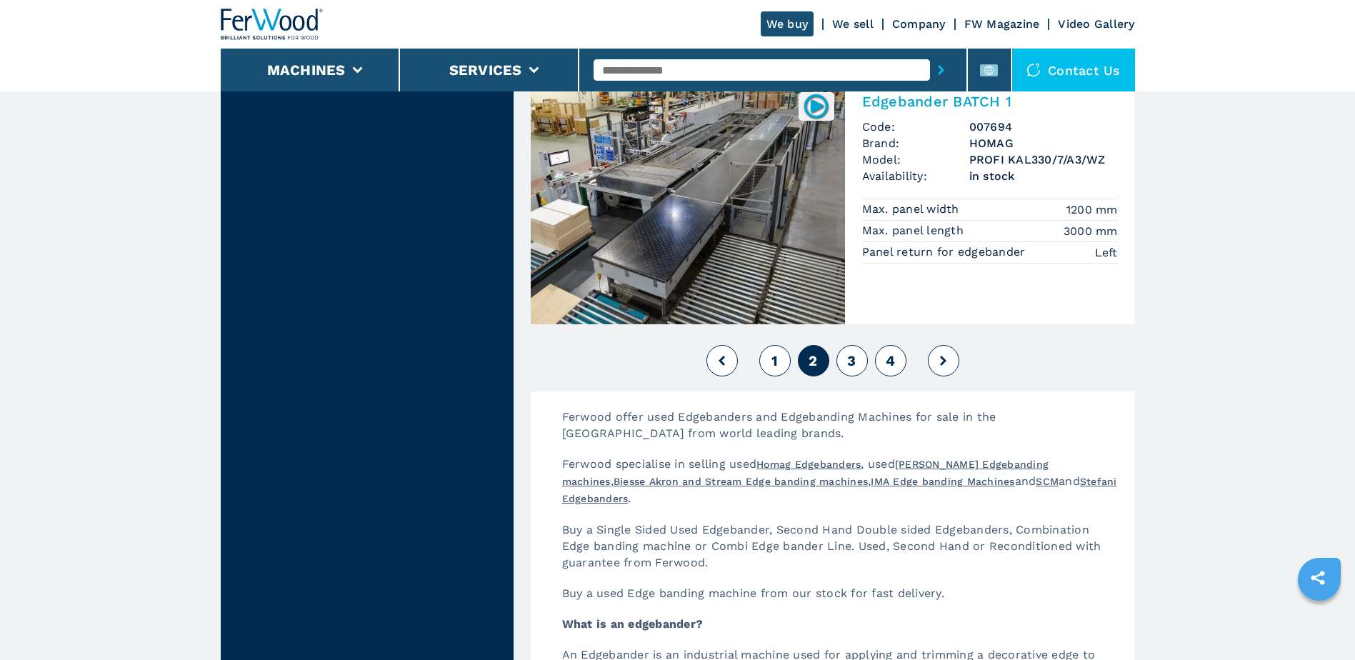
scroll to position [3572, 0]
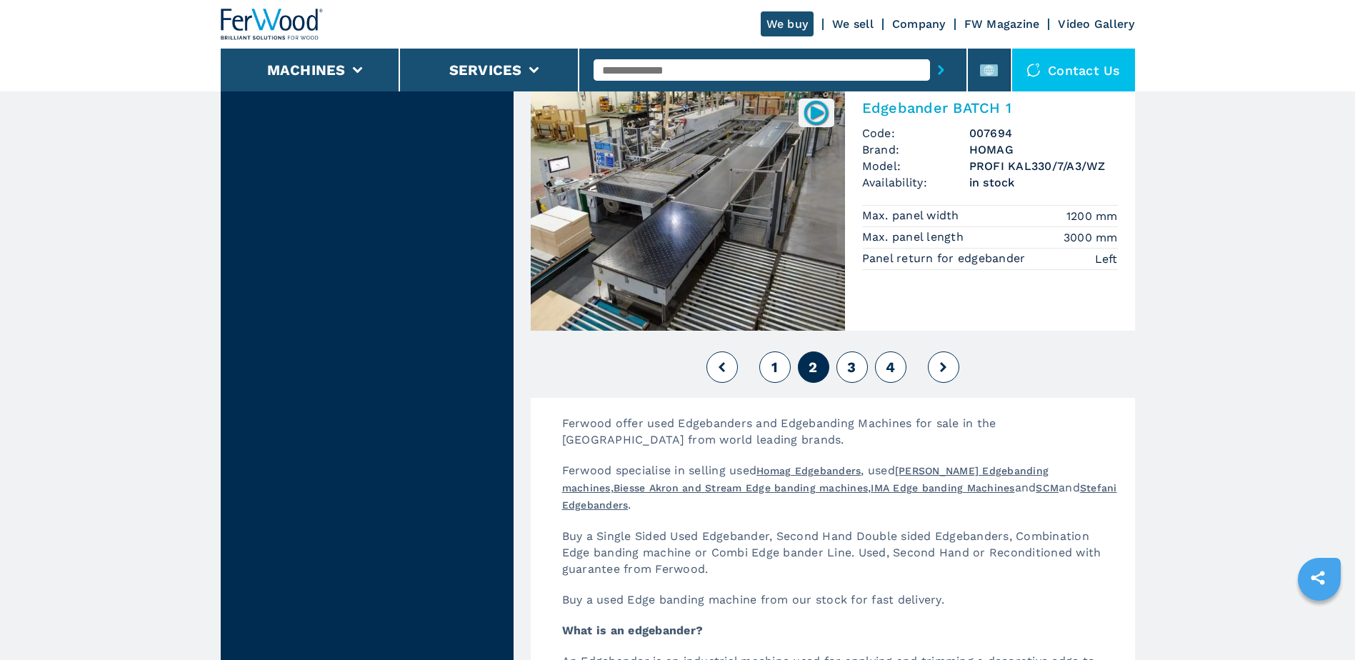
click at [945, 371] on icon at bounding box center [943, 367] width 6 height 10
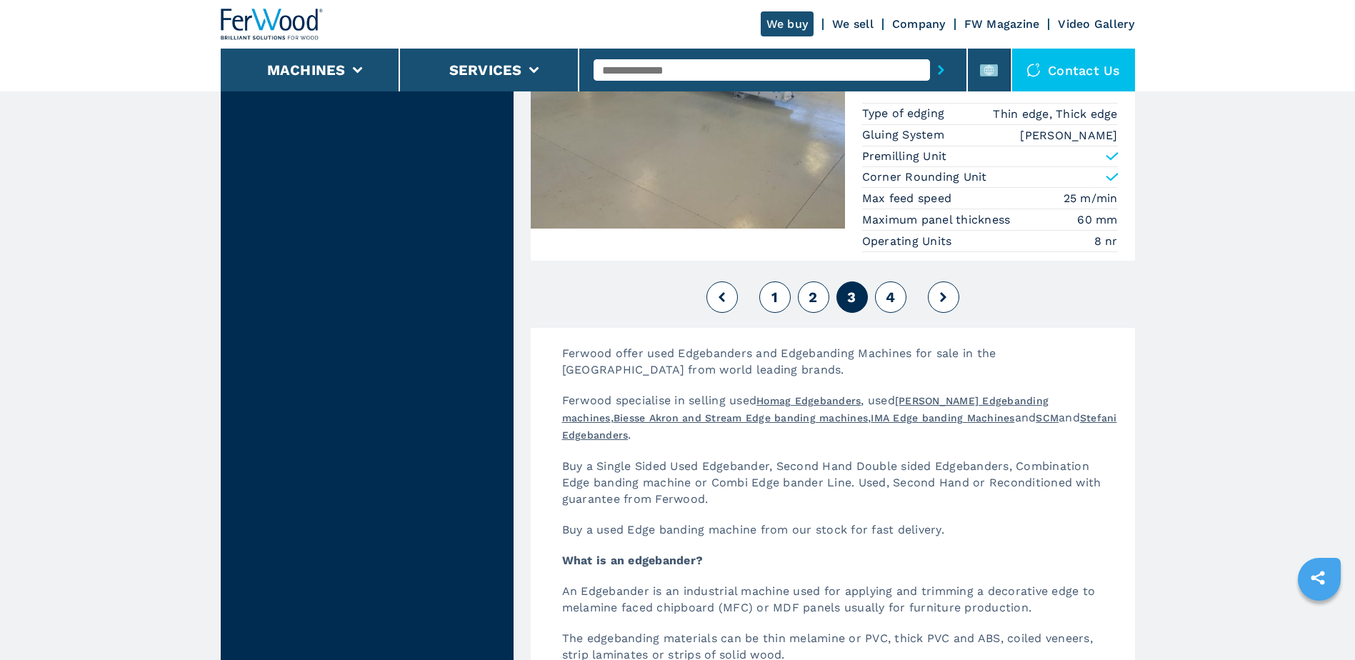
scroll to position [3643, 0]
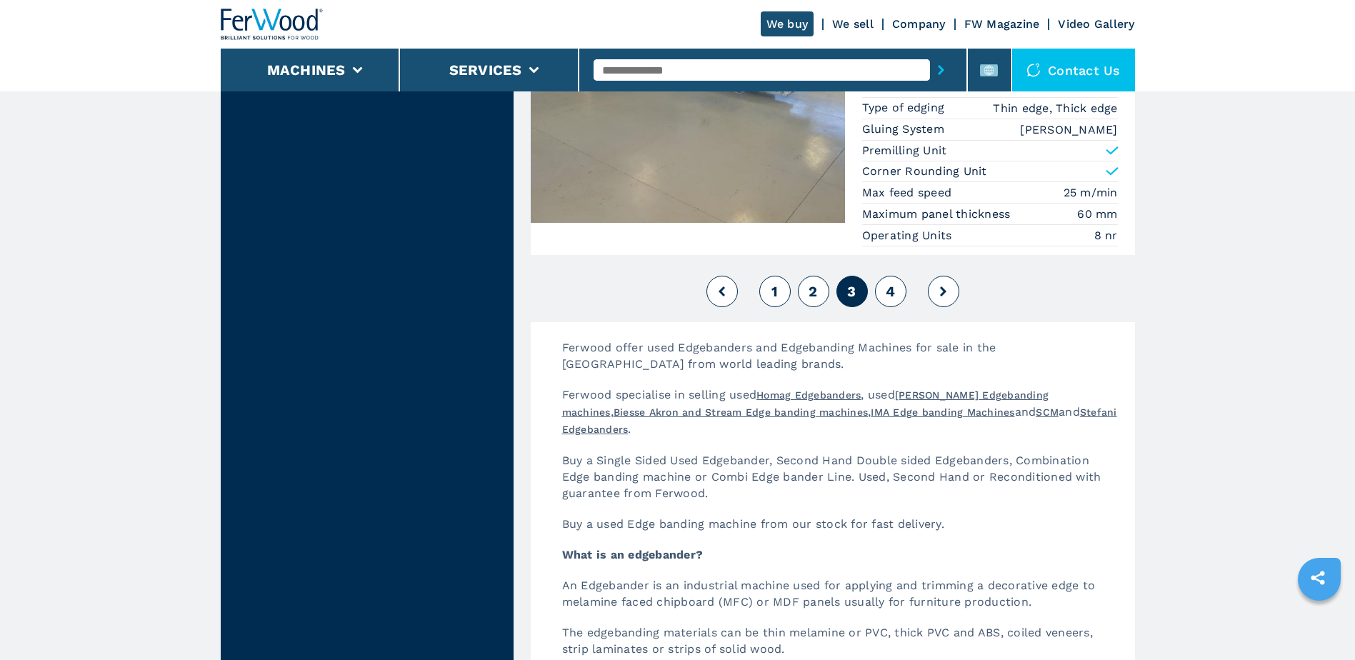
click at [944, 296] on icon at bounding box center [943, 291] width 6 height 10
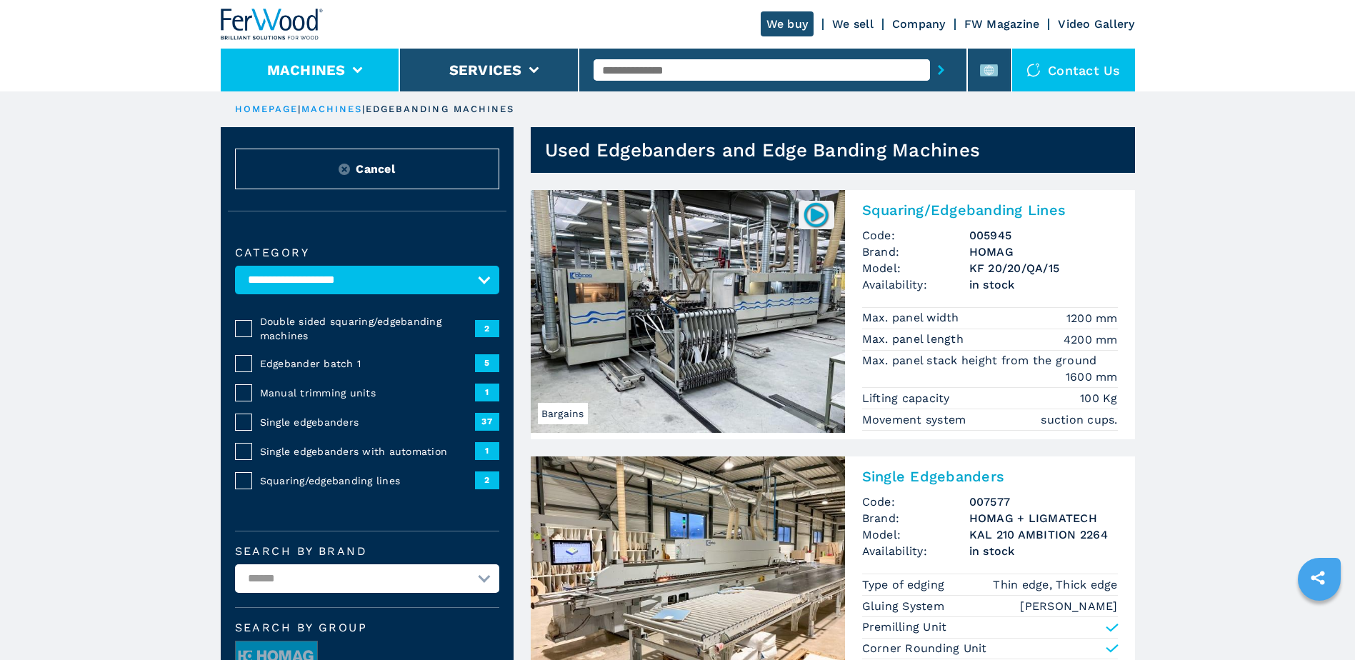
click at [327, 66] on button "Machines" at bounding box center [306, 69] width 79 height 17
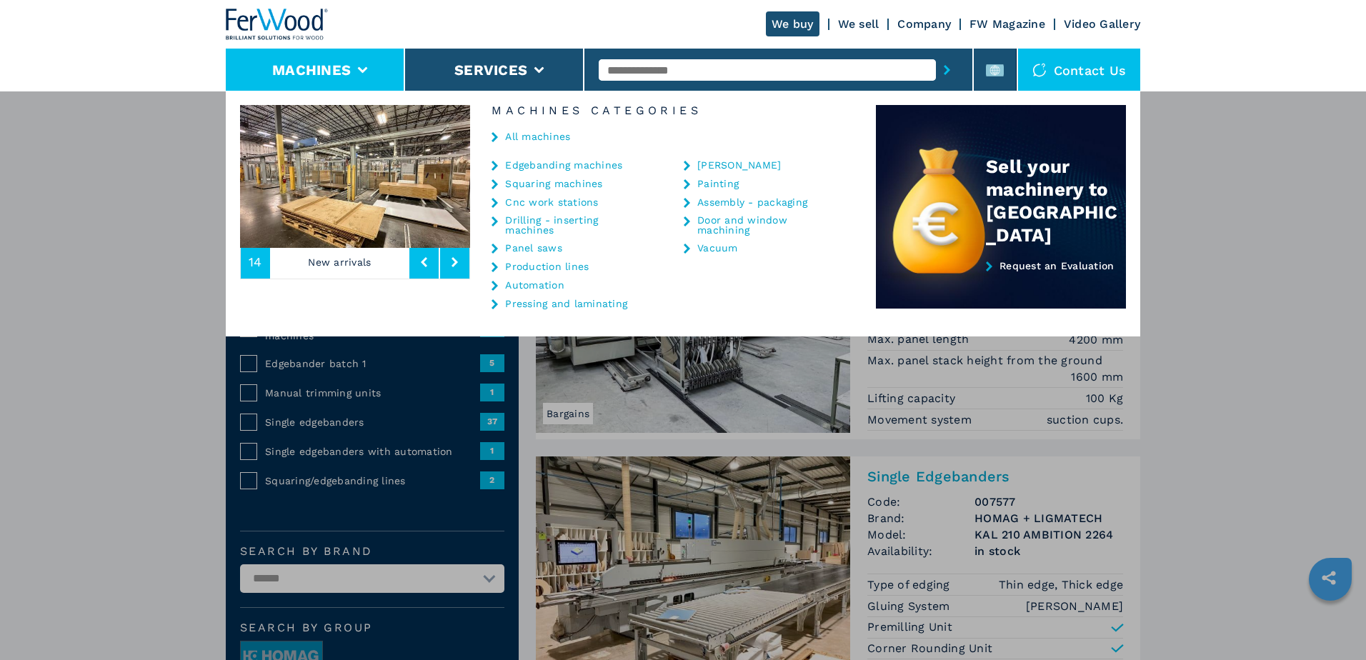
click at [533, 246] on link "Panel saws" at bounding box center [533, 248] width 57 height 10
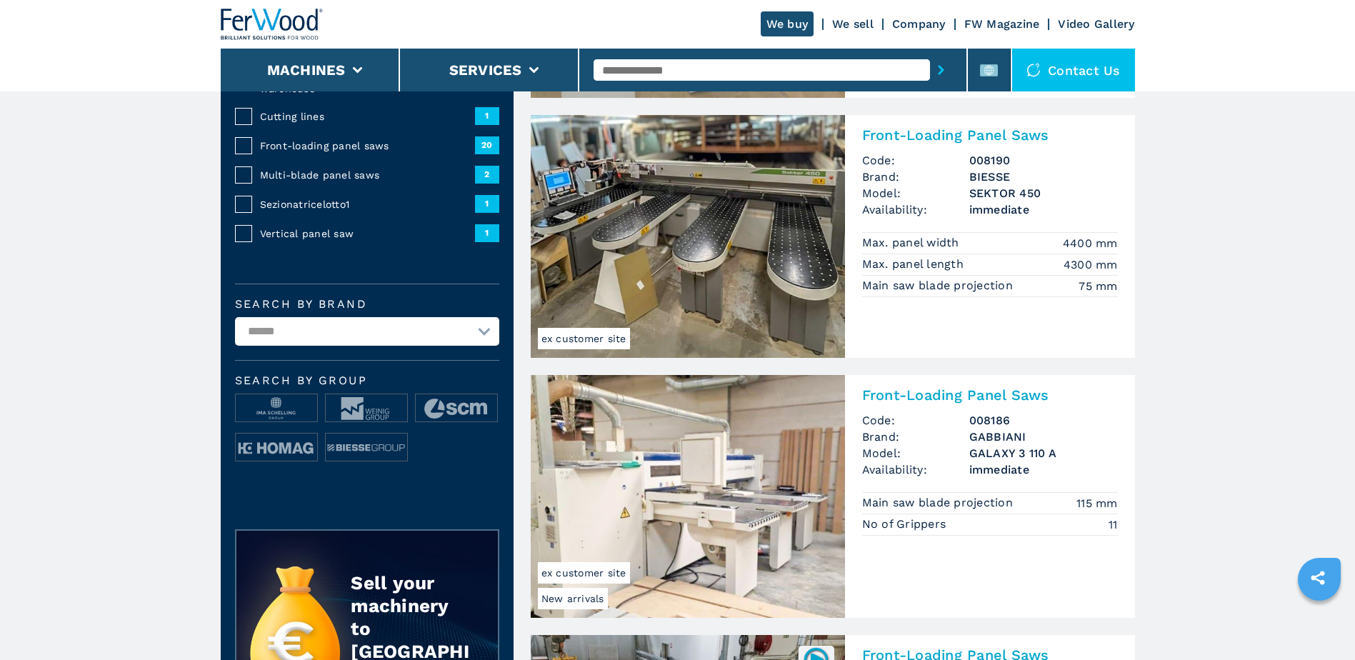
scroll to position [357, 0]
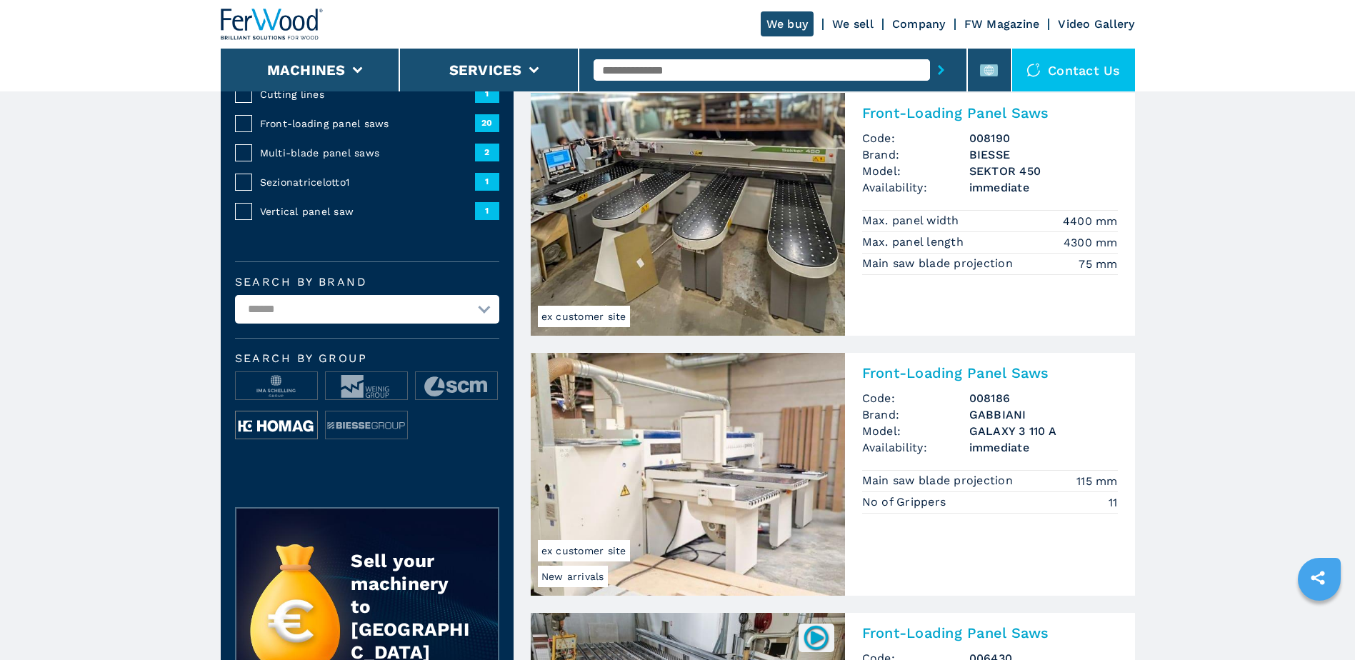
click at [276, 429] on img at bounding box center [276, 425] width 81 height 29
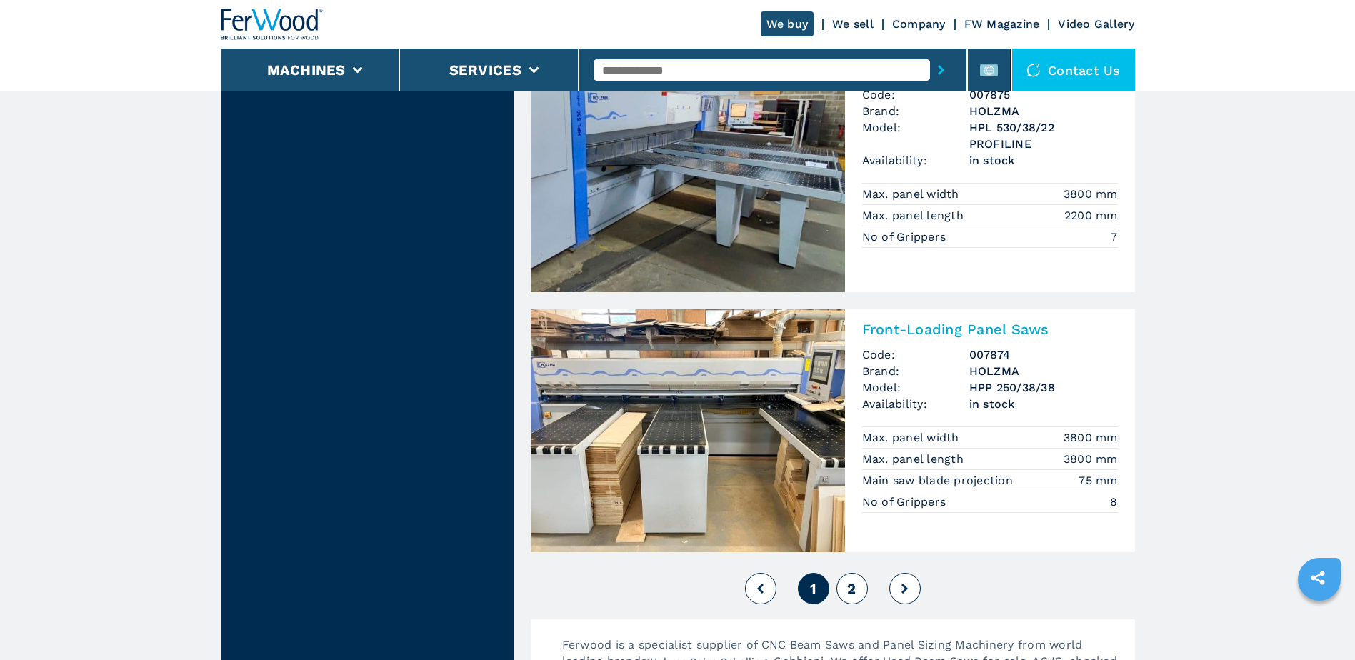
scroll to position [3000, 0]
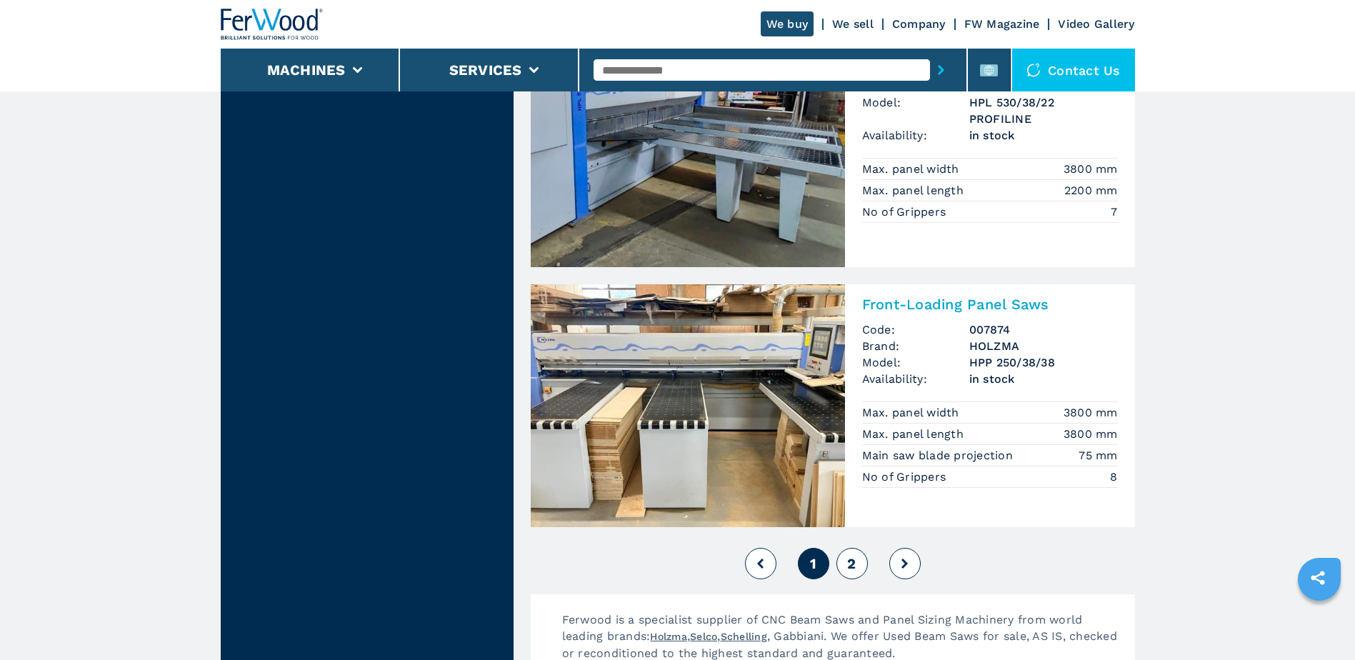
click at [904, 562] on icon at bounding box center [904, 564] width 6 height 10
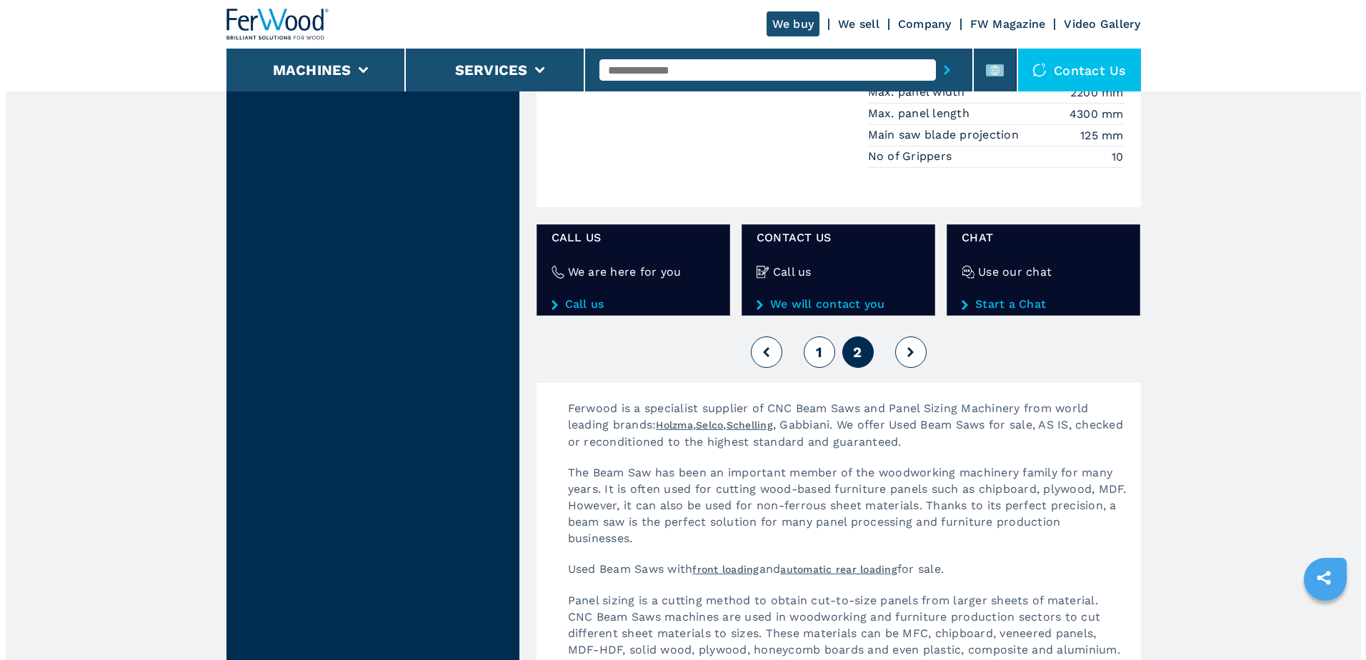
scroll to position [1643, 0]
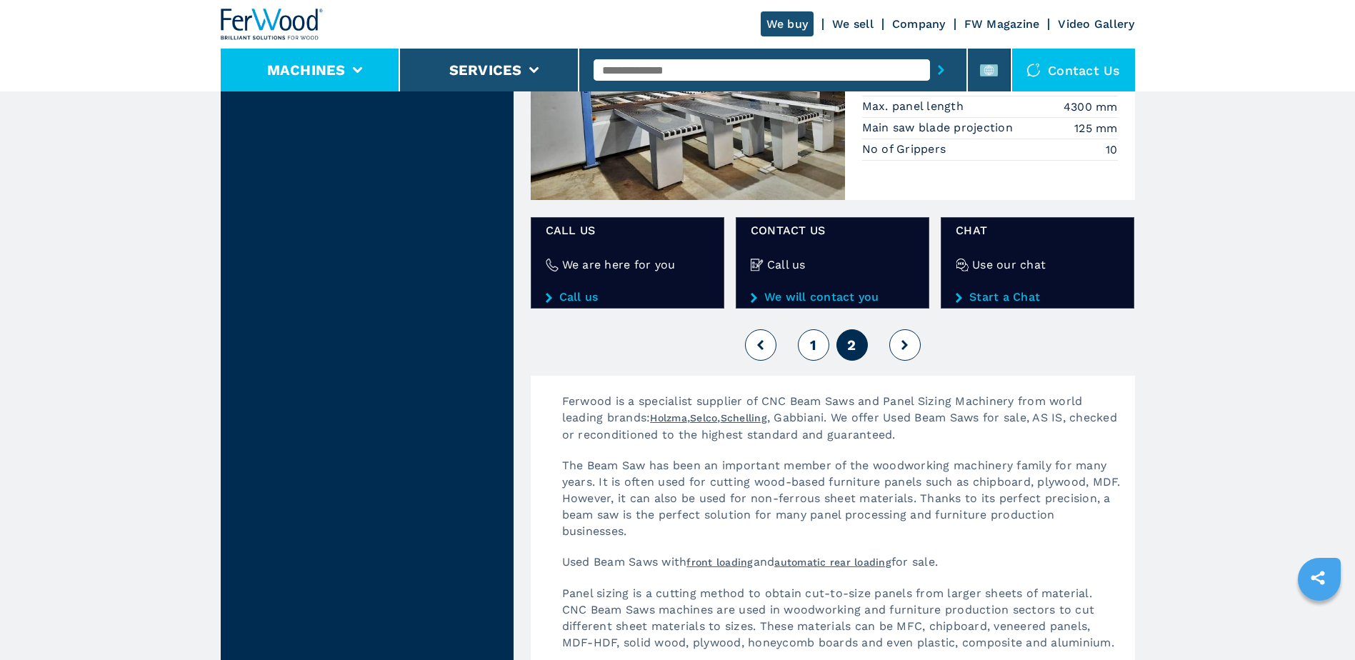
click at [324, 64] on button "Machines" at bounding box center [306, 69] width 79 height 17
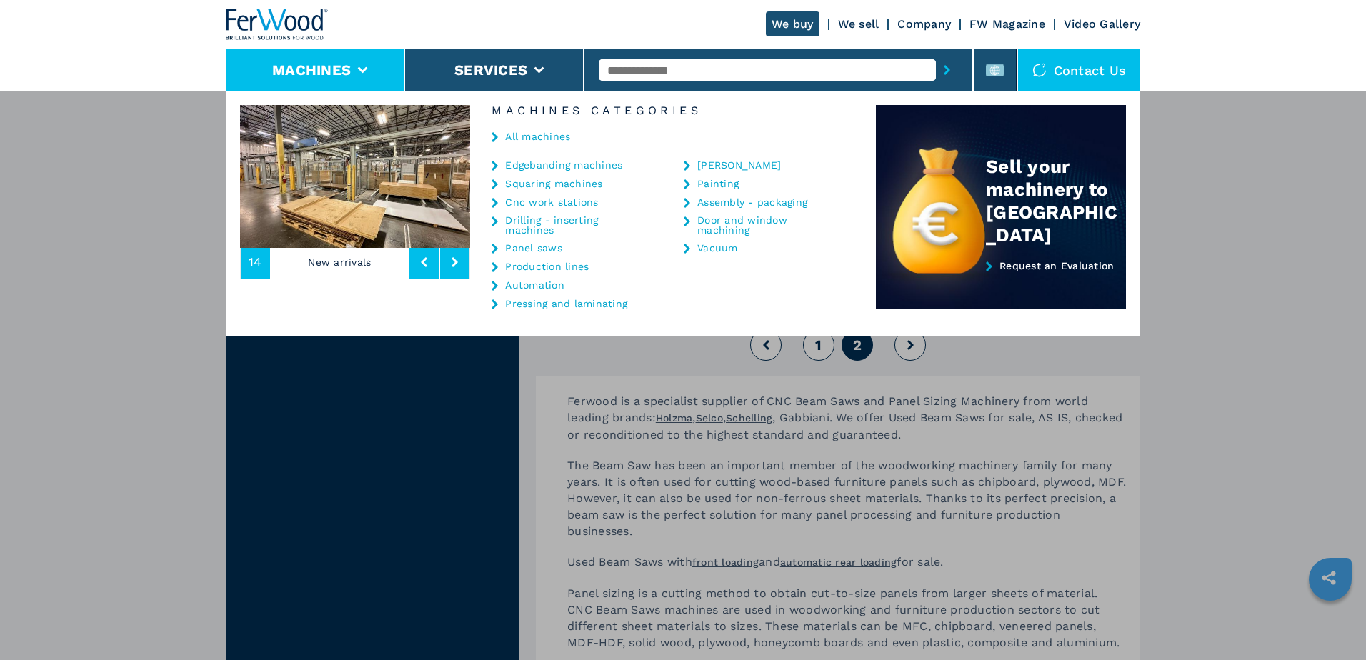
click at [719, 161] on link "[PERSON_NAME]" at bounding box center [739, 165] width 84 height 10
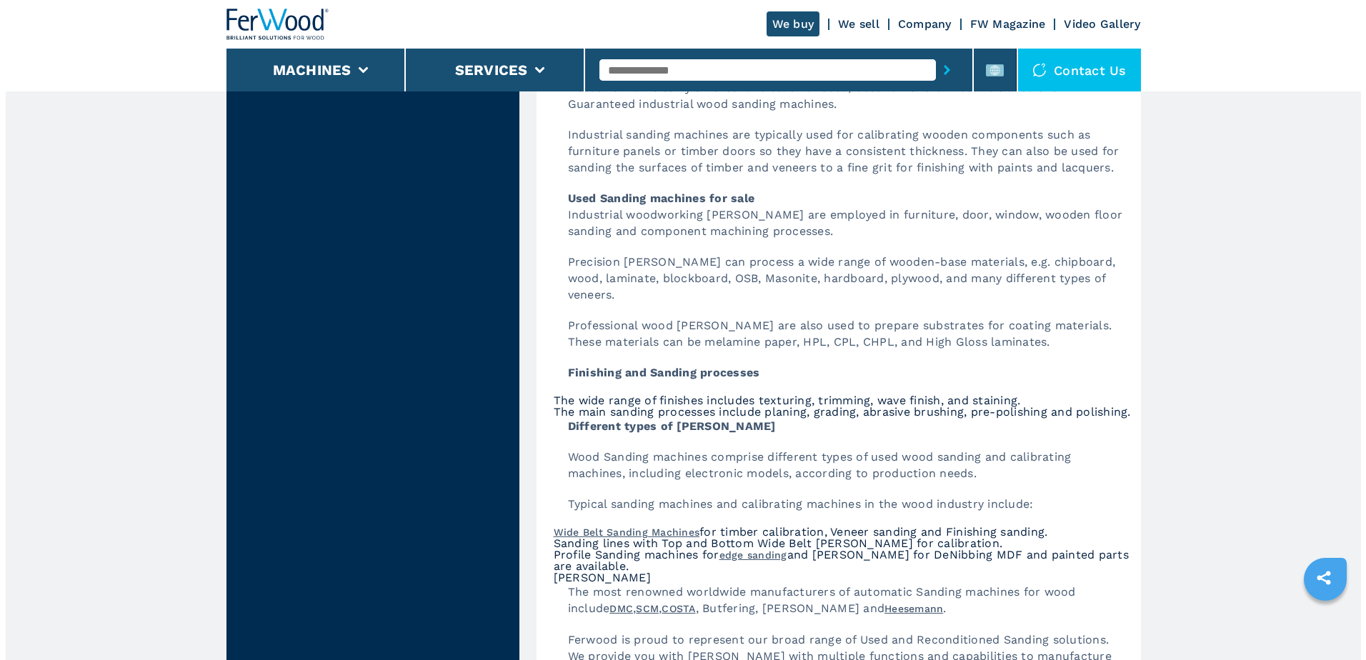
scroll to position [2000, 0]
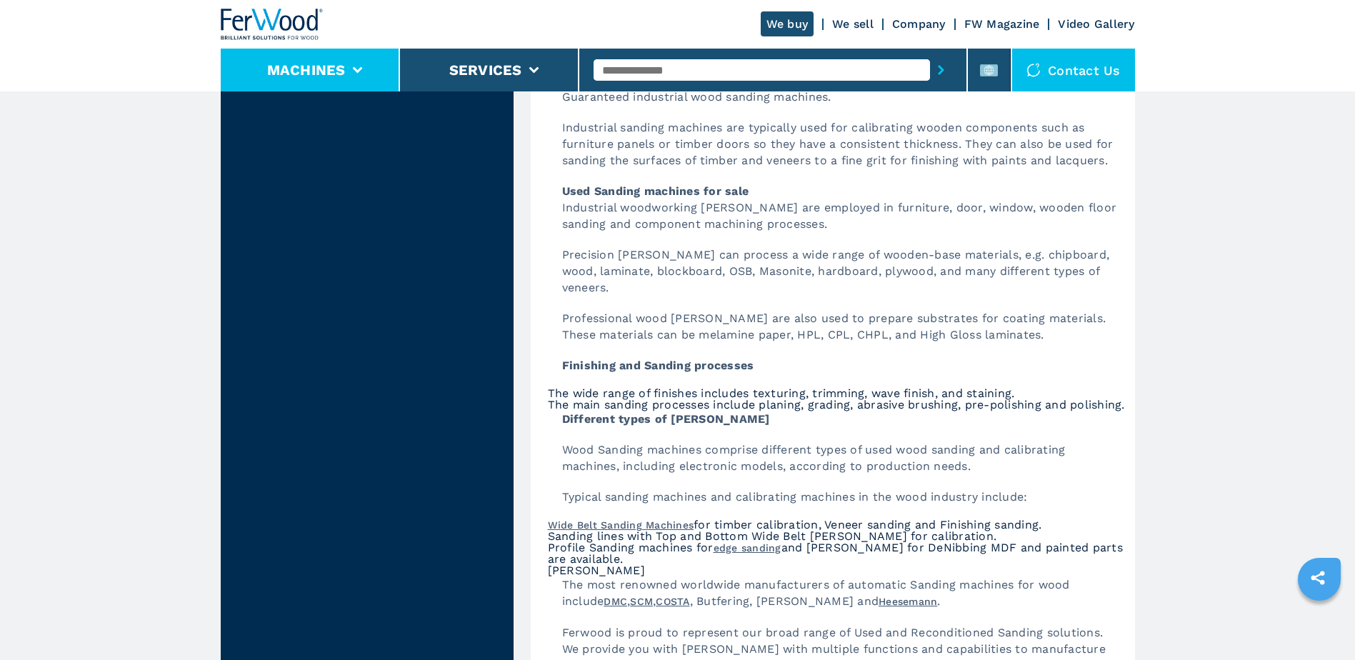
click at [296, 71] on button "Machines" at bounding box center [306, 69] width 79 height 17
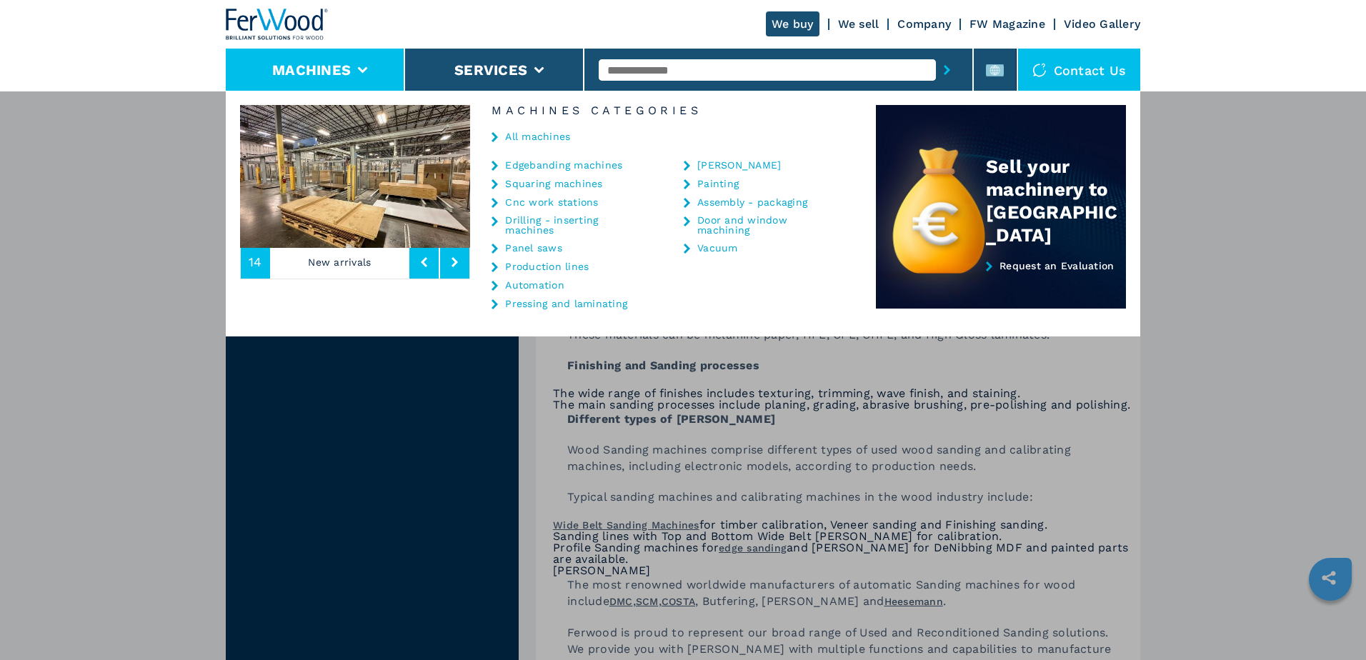
click at [725, 243] on link "Vacuum" at bounding box center [717, 248] width 41 height 10
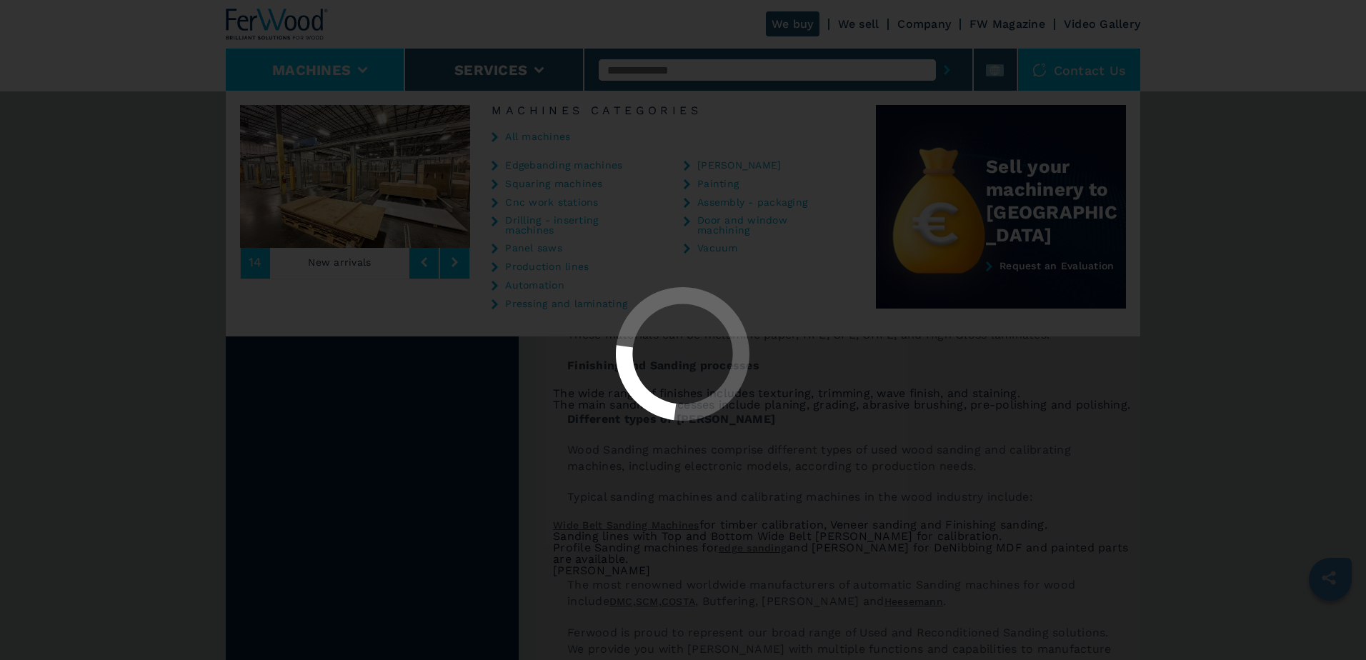
select select "******"
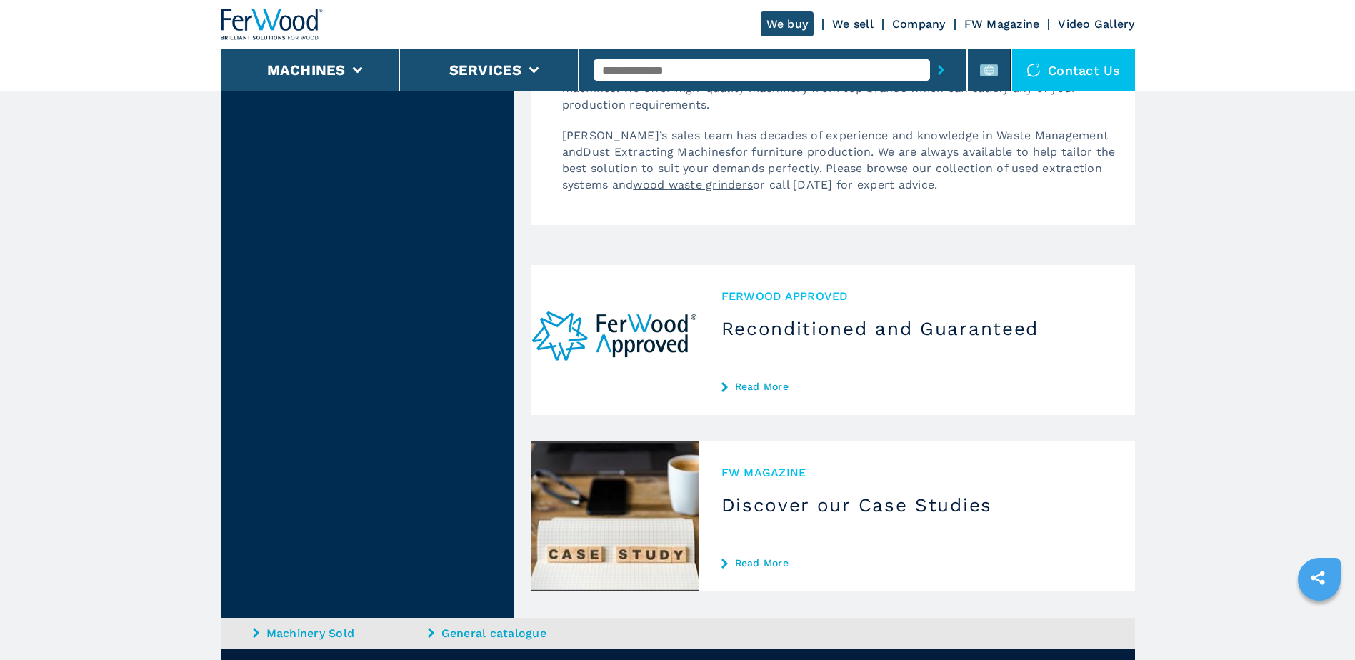
scroll to position [1714, 0]
